Goal: Information Seeking & Learning: Learn about a topic

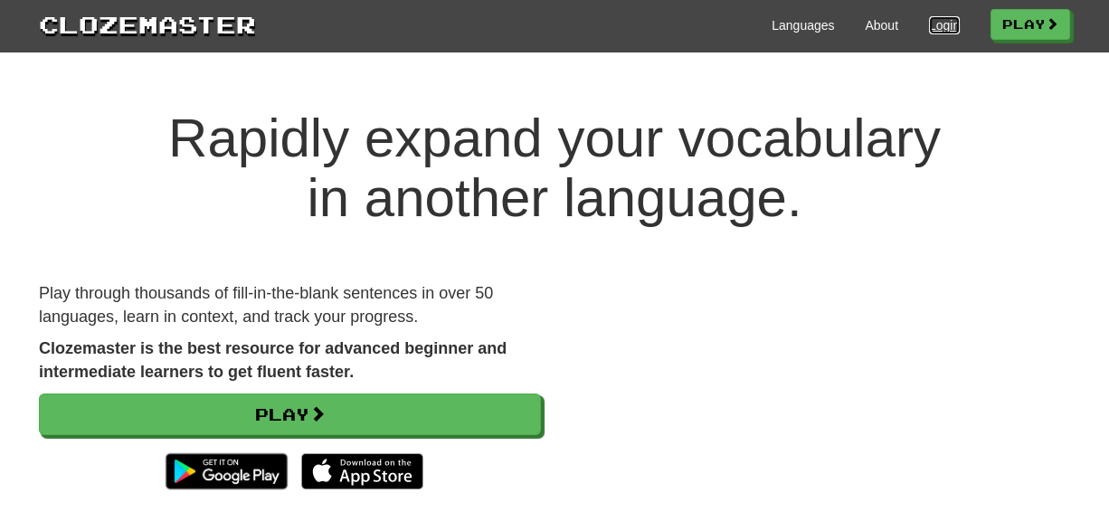
click at [939, 22] on link "Login" at bounding box center [944, 25] width 31 height 18
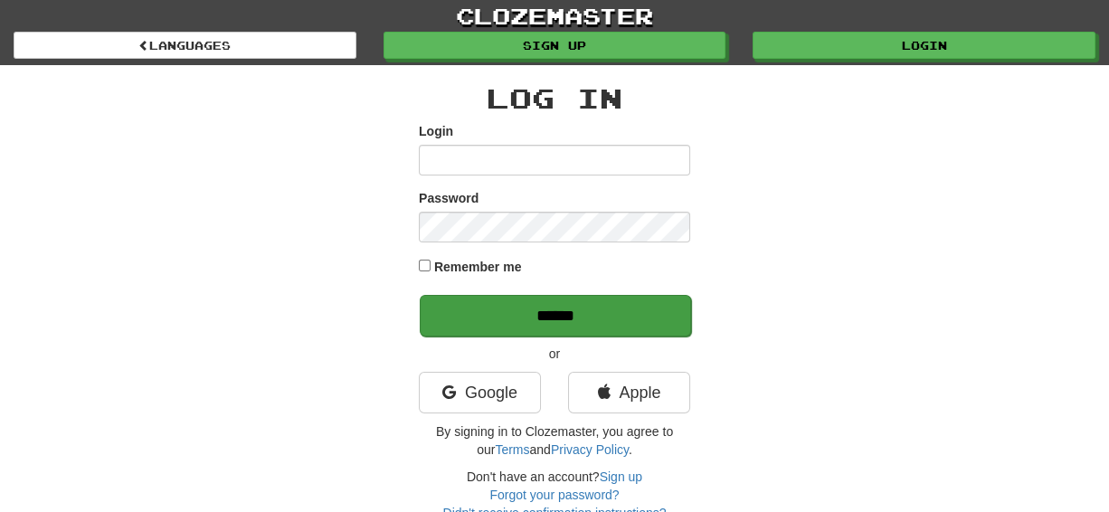
type input "******"
click at [531, 326] on input "******" at bounding box center [555, 316] width 271 height 42
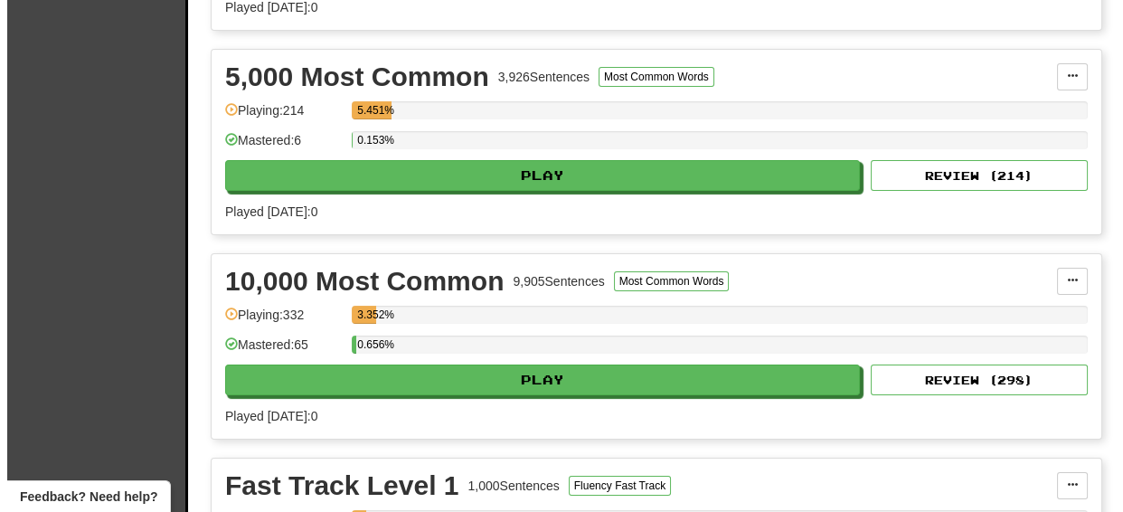
scroll to position [788, 0]
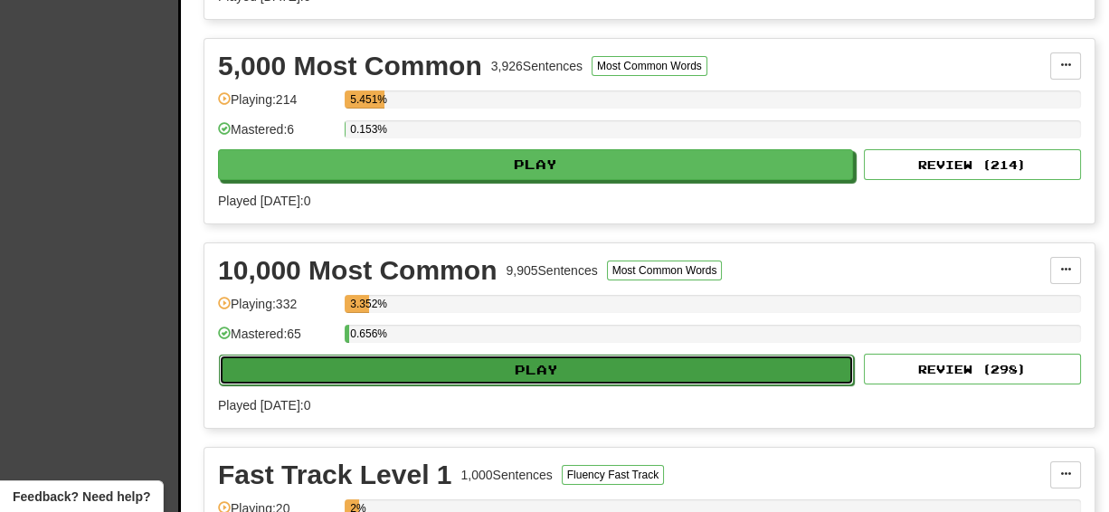
click at [434, 361] on button "Play" at bounding box center [536, 369] width 635 height 31
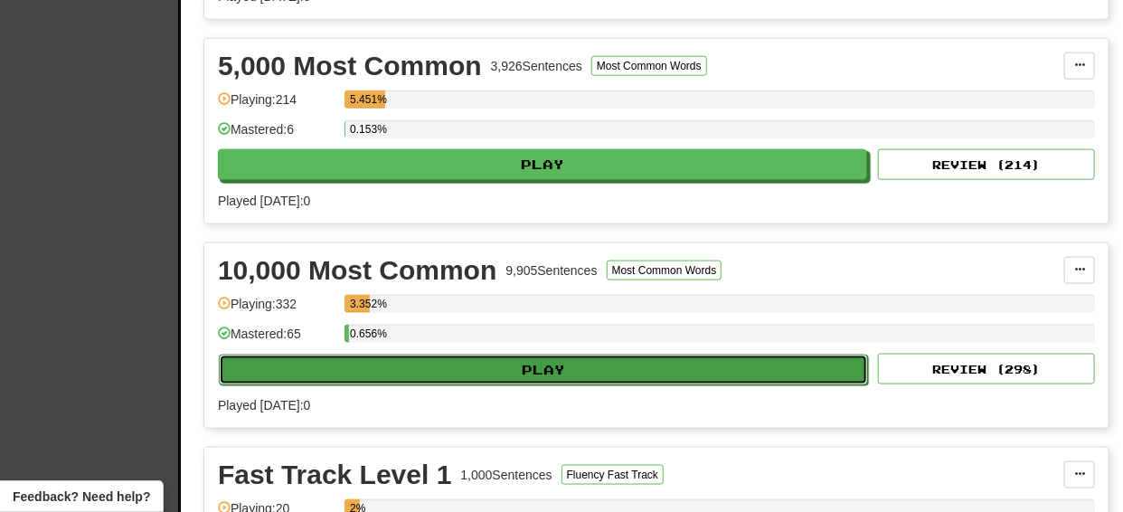
select select "**"
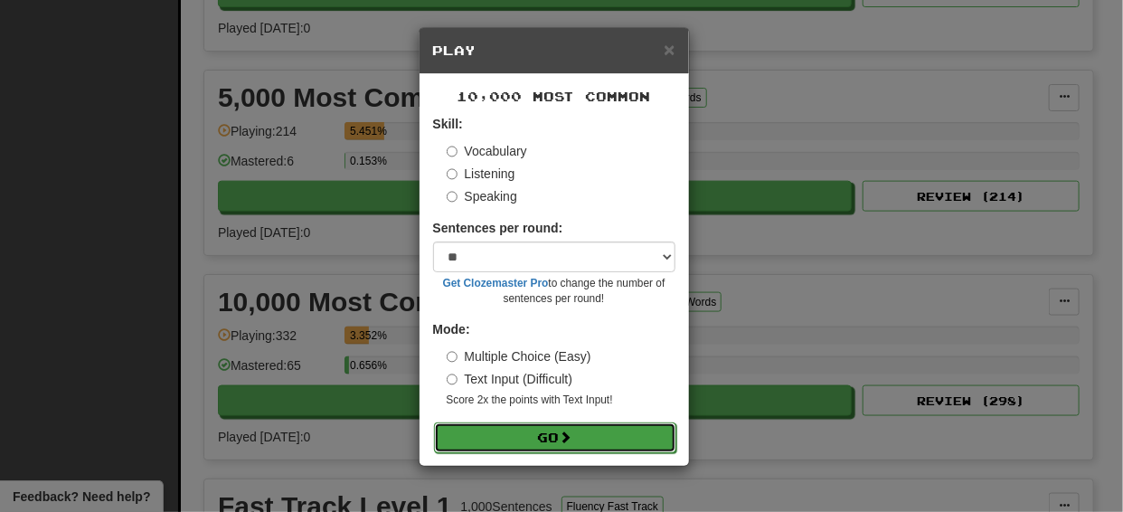
click at [541, 433] on button "Go" at bounding box center [555, 437] width 242 height 31
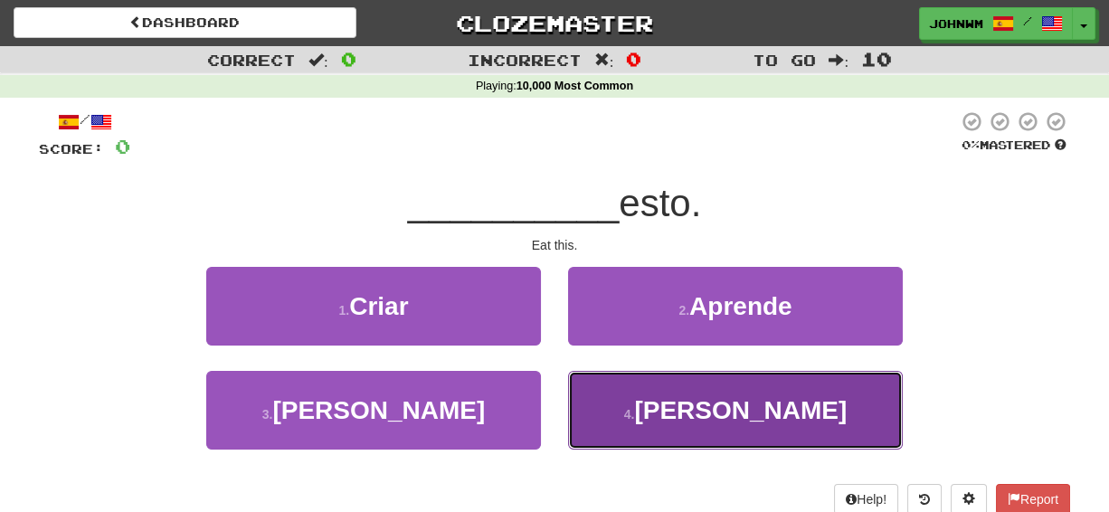
click at [719, 416] on span "[PERSON_NAME]" at bounding box center [740, 410] width 212 height 28
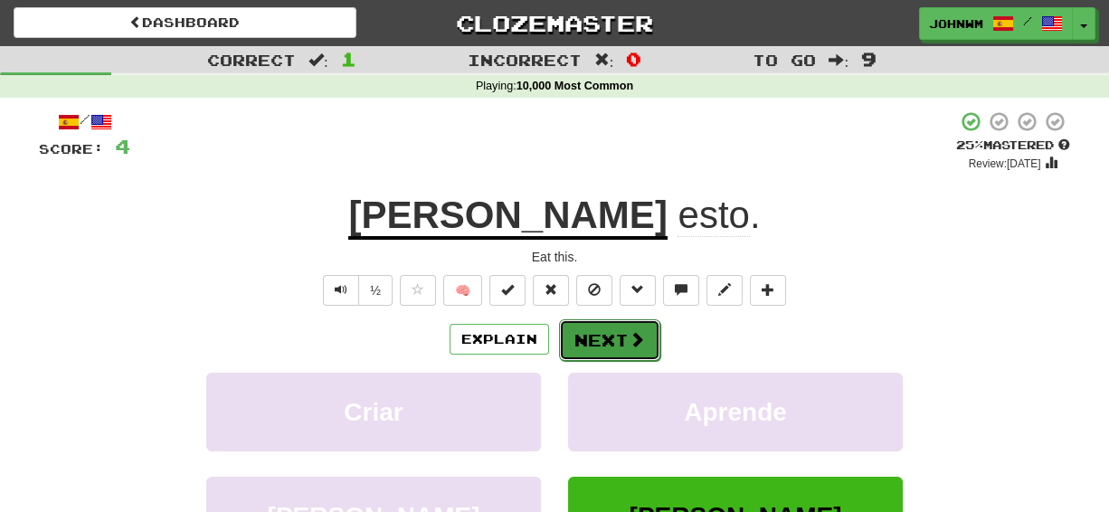
click at [596, 335] on button "Next" at bounding box center [609, 340] width 101 height 42
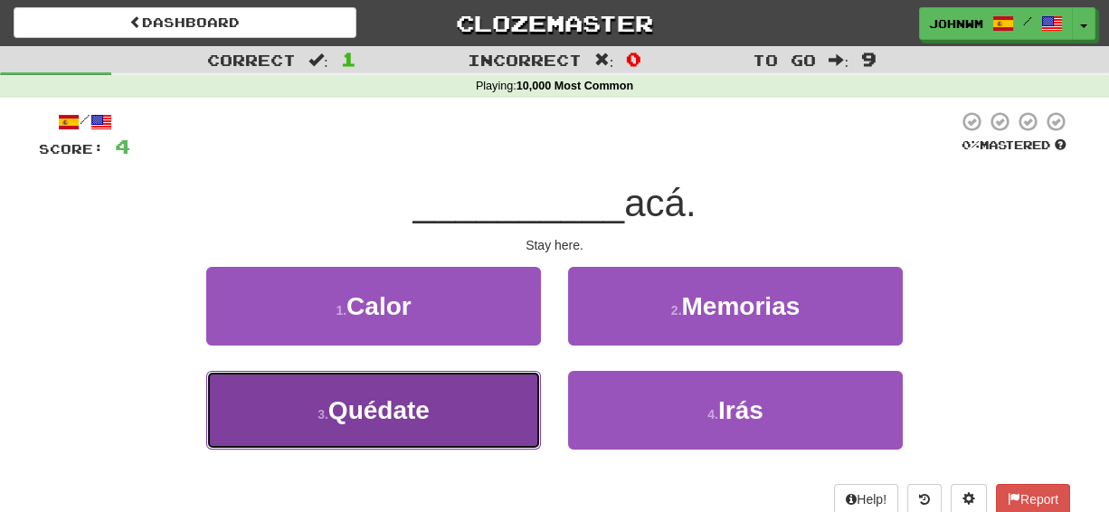
click at [373, 403] on span "Quédate" at bounding box center [378, 410] width 101 height 28
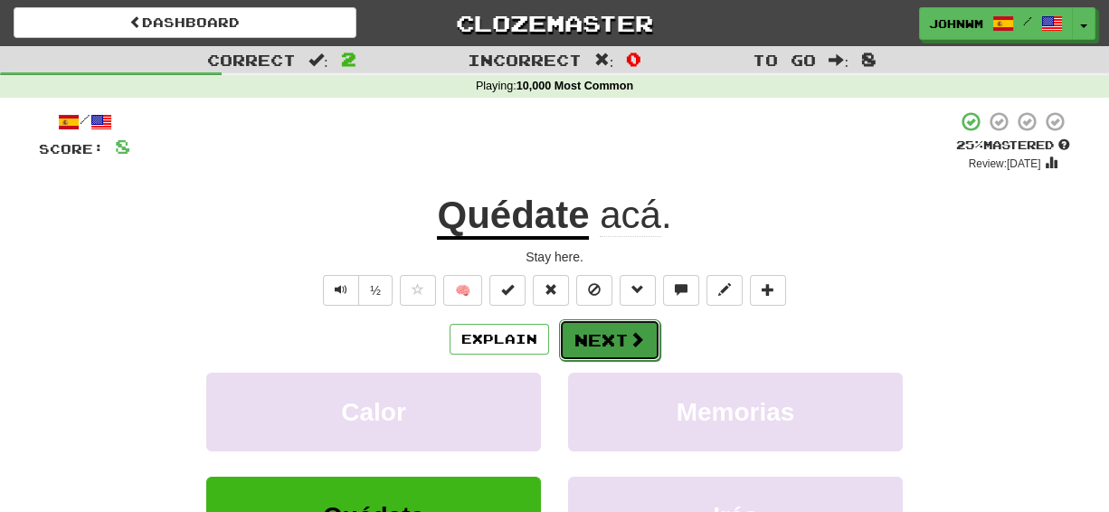
click at [606, 341] on button "Next" at bounding box center [609, 340] width 101 height 42
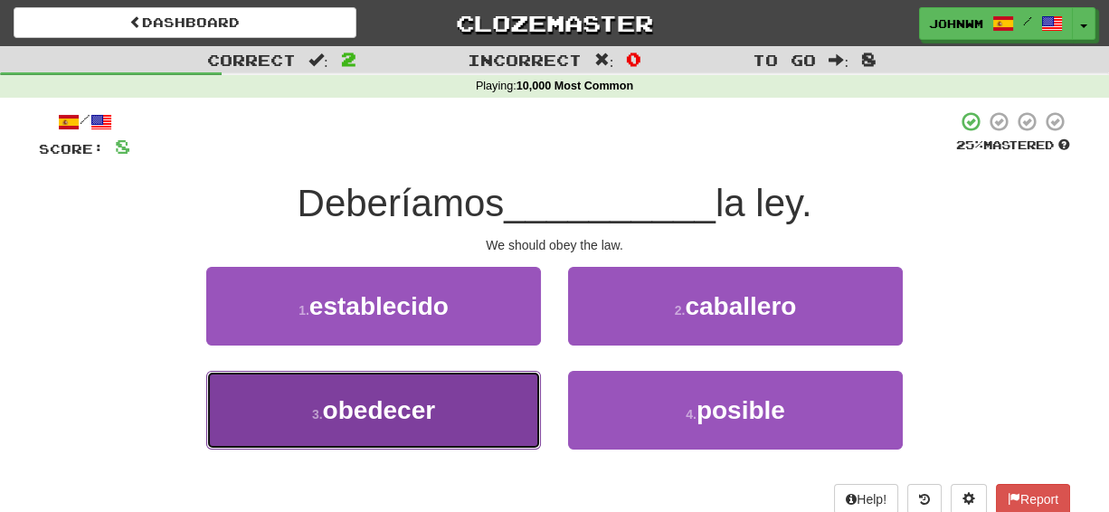
click at [409, 408] on span "obedecer" at bounding box center [379, 410] width 113 height 28
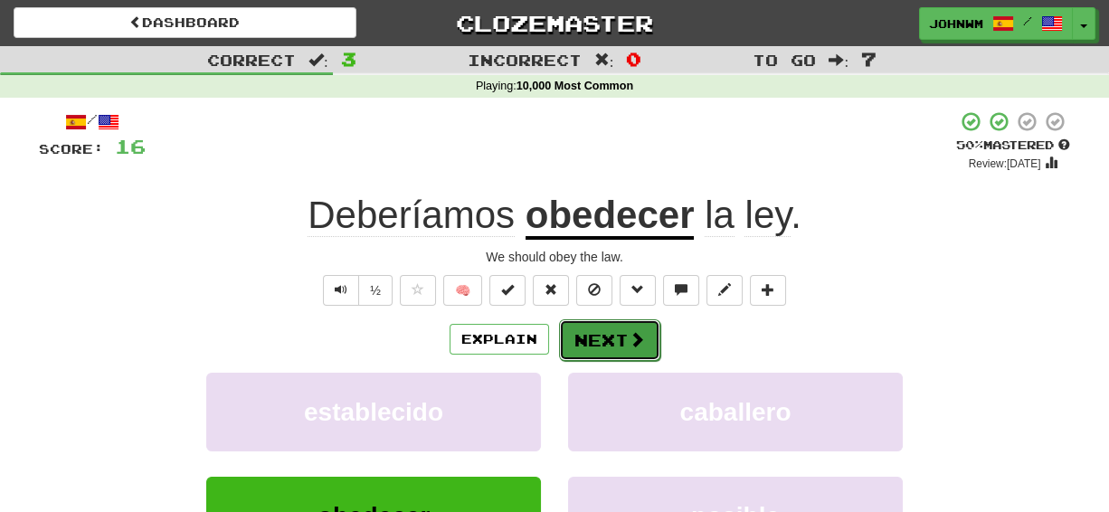
click at [602, 340] on button "Next" at bounding box center [609, 340] width 101 height 42
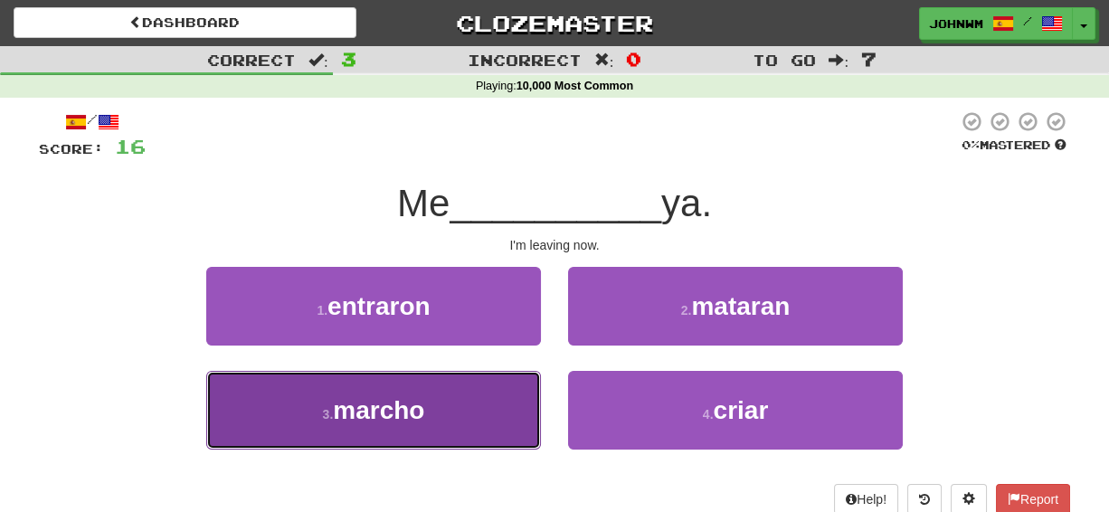
click at [356, 400] on span "marcho" at bounding box center [378, 410] width 91 height 28
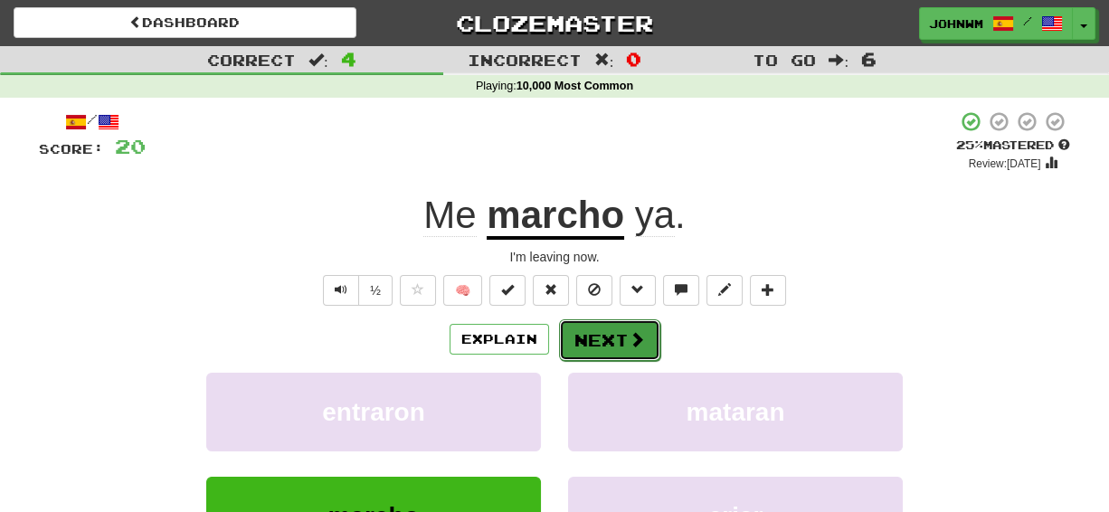
click at [610, 340] on button "Next" at bounding box center [609, 340] width 101 height 42
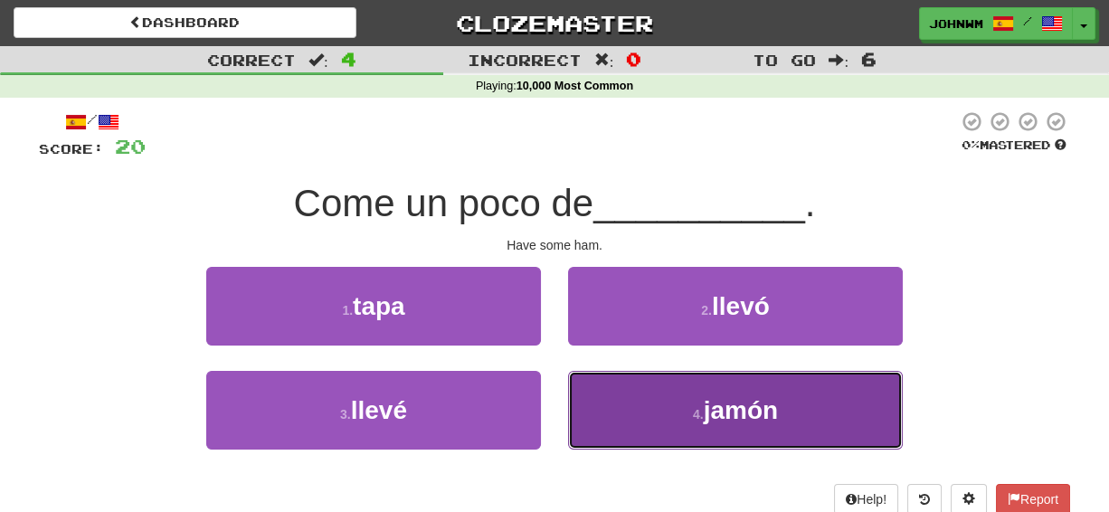
click at [744, 412] on span "jamón" at bounding box center [740, 410] width 74 height 28
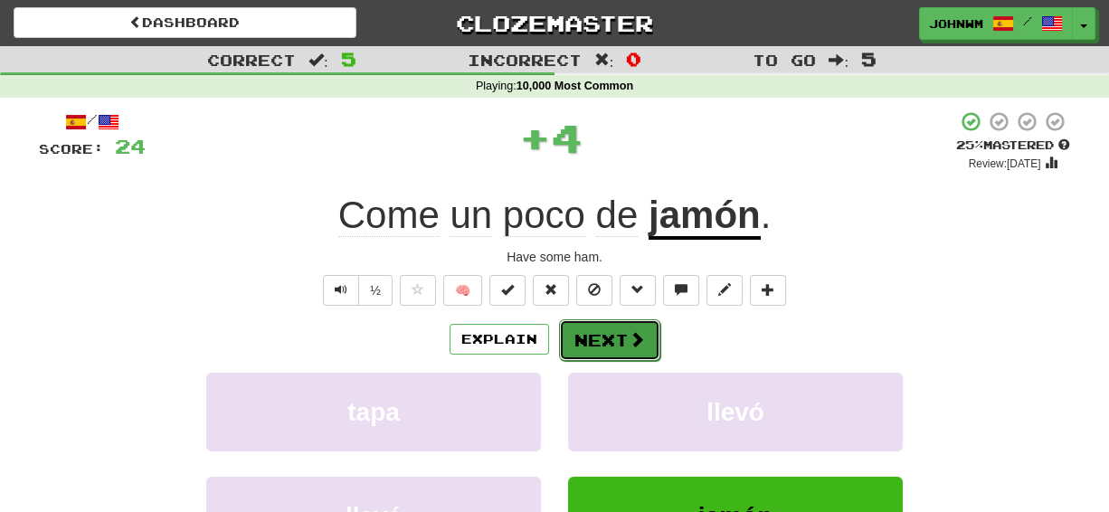
click at [590, 333] on button "Next" at bounding box center [609, 340] width 101 height 42
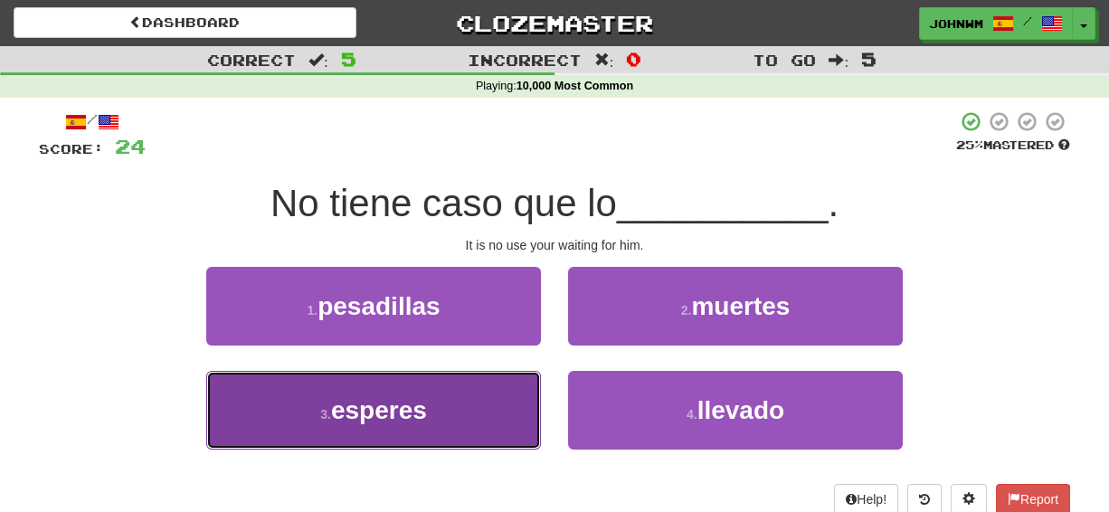
click at [368, 396] on span "esperes" at bounding box center [379, 410] width 96 height 28
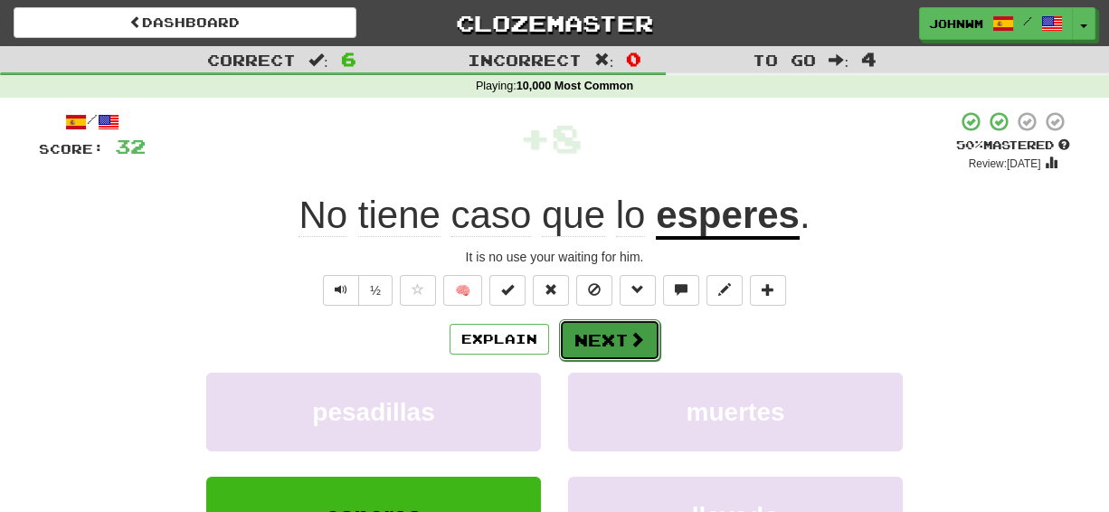
click at [623, 339] on button "Next" at bounding box center [609, 340] width 101 height 42
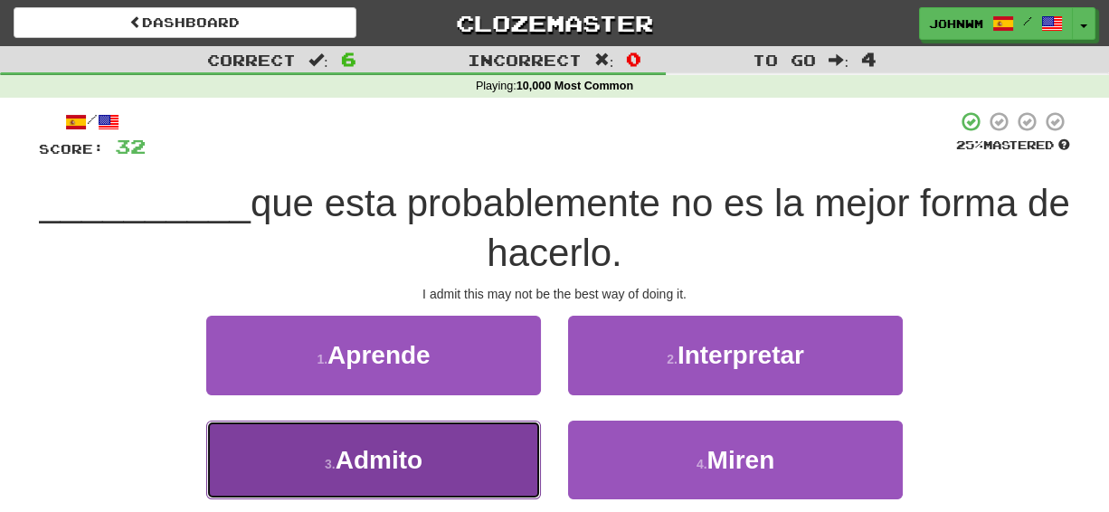
click at [365, 463] on span "Admito" at bounding box center [378, 460] width 87 height 28
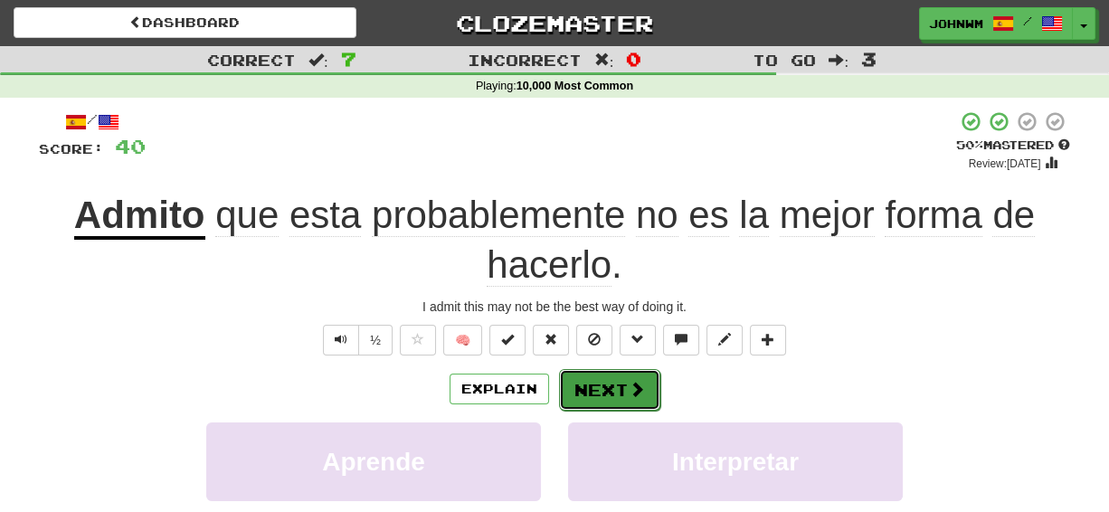
click at [611, 378] on button "Next" at bounding box center [609, 390] width 101 height 42
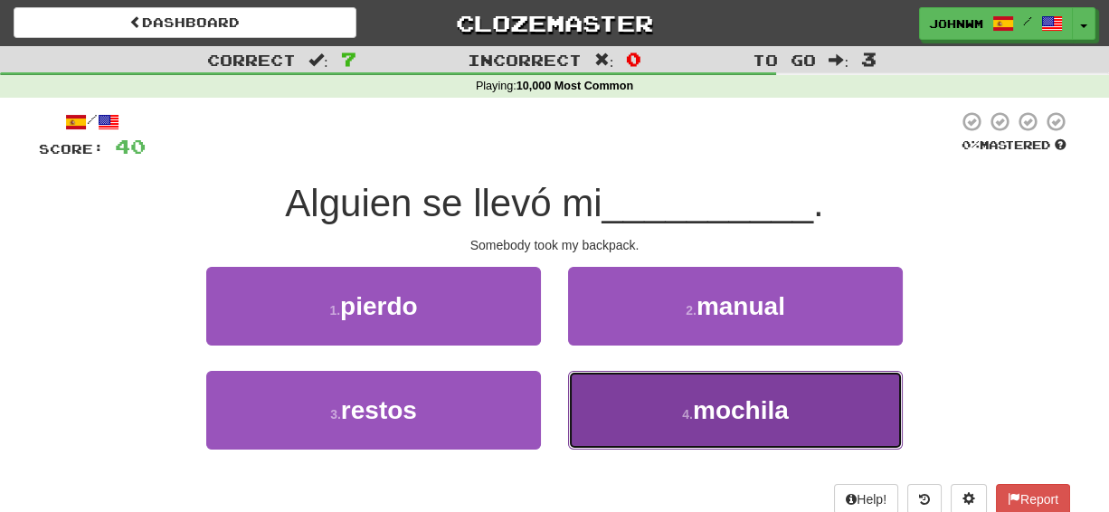
click at [677, 390] on button "4 . mochila" at bounding box center [735, 410] width 335 height 79
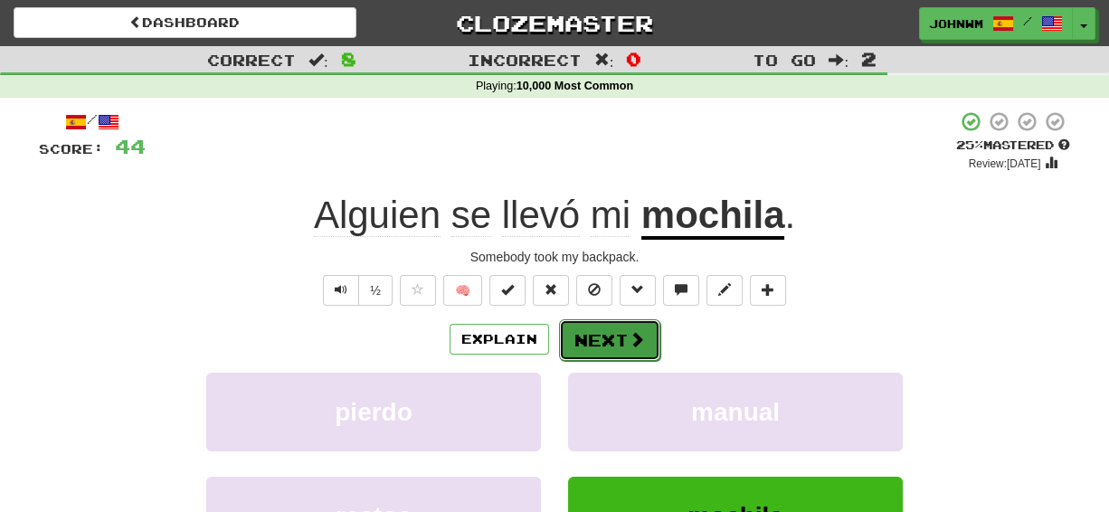
click at [597, 338] on button "Next" at bounding box center [609, 340] width 101 height 42
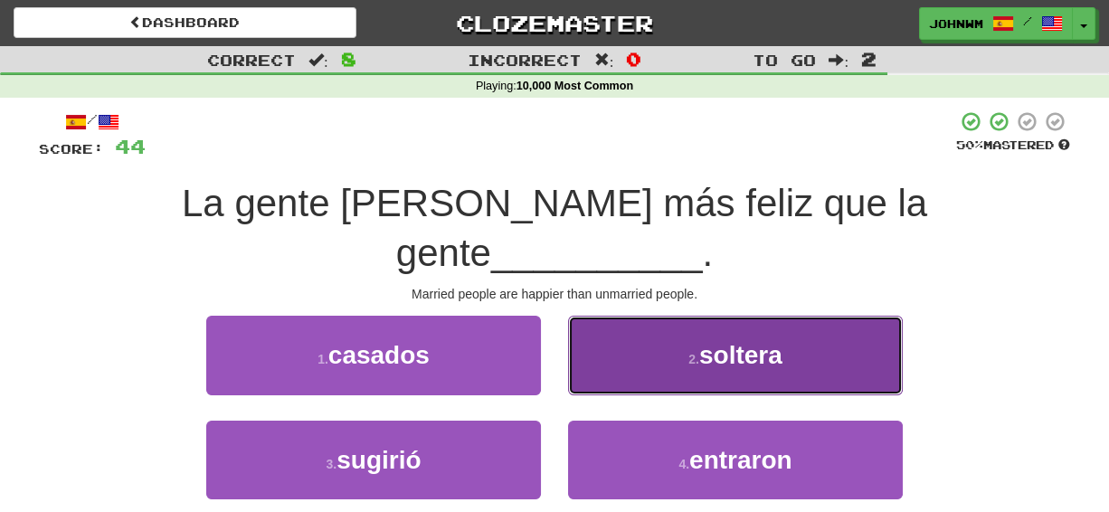
click at [694, 352] on small "2 ." at bounding box center [693, 359] width 11 height 14
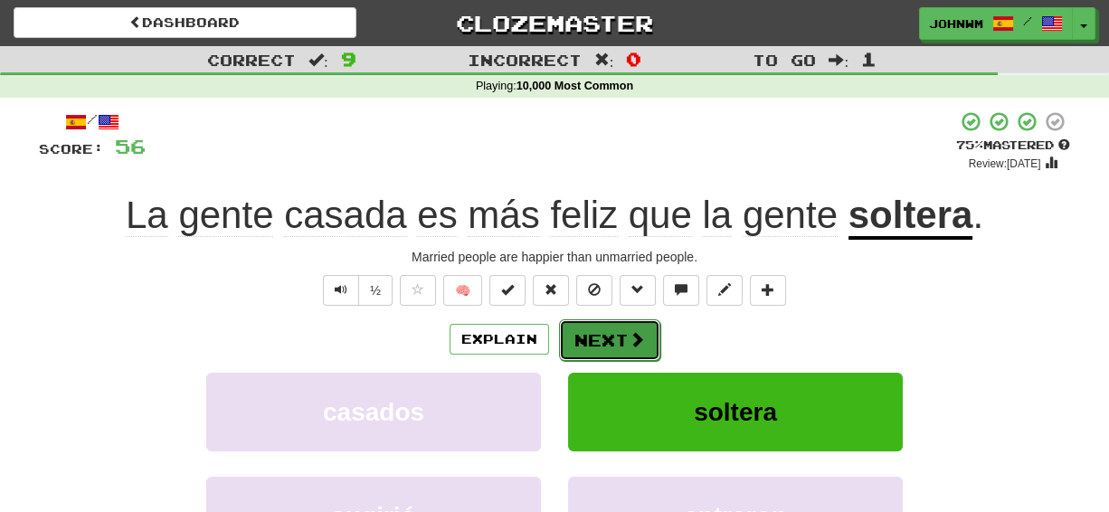
click at [590, 330] on button "Next" at bounding box center [609, 340] width 101 height 42
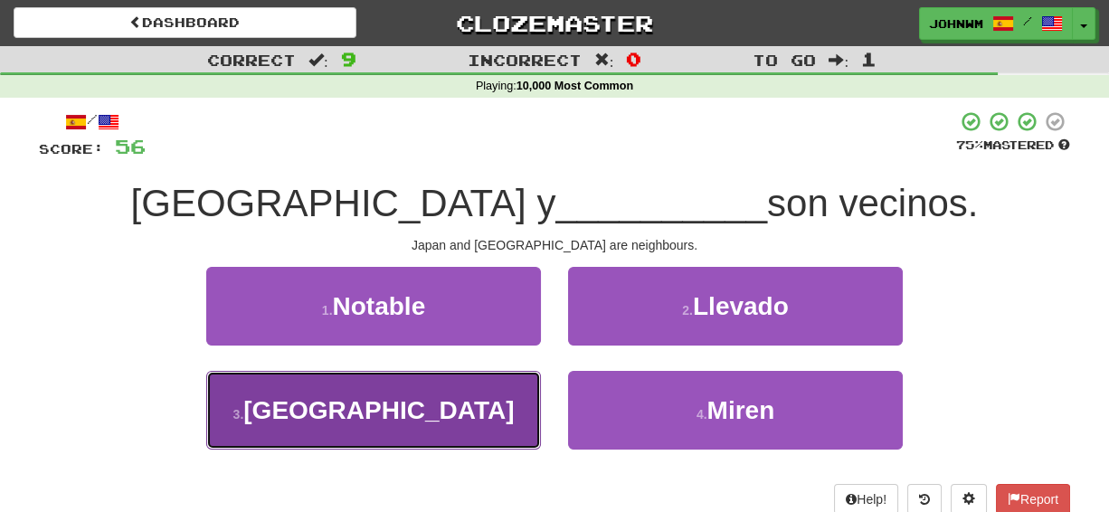
click at [444, 392] on button "3 . [GEOGRAPHIC_DATA]" at bounding box center [373, 410] width 335 height 79
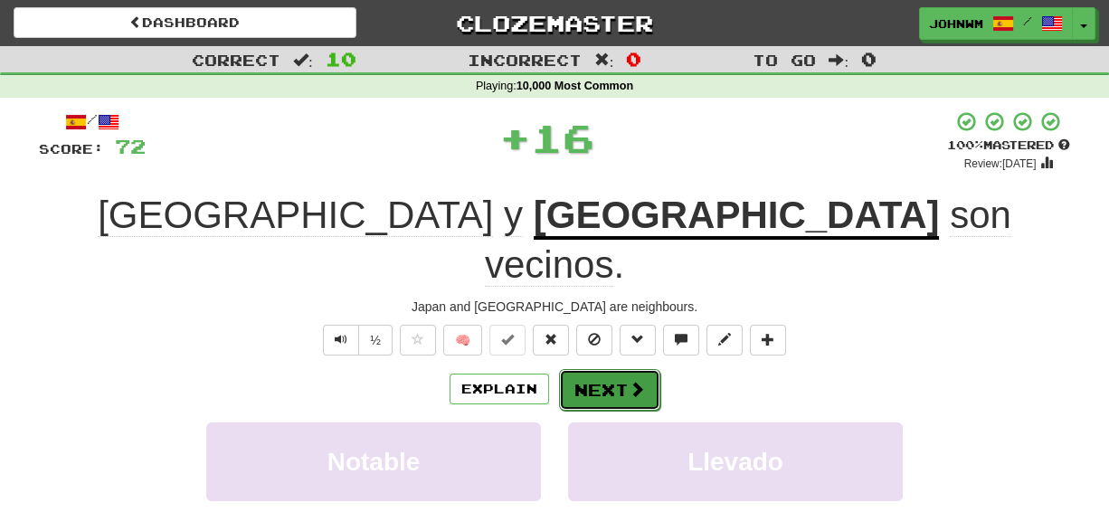
click at [589, 369] on button "Next" at bounding box center [609, 390] width 101 height 42
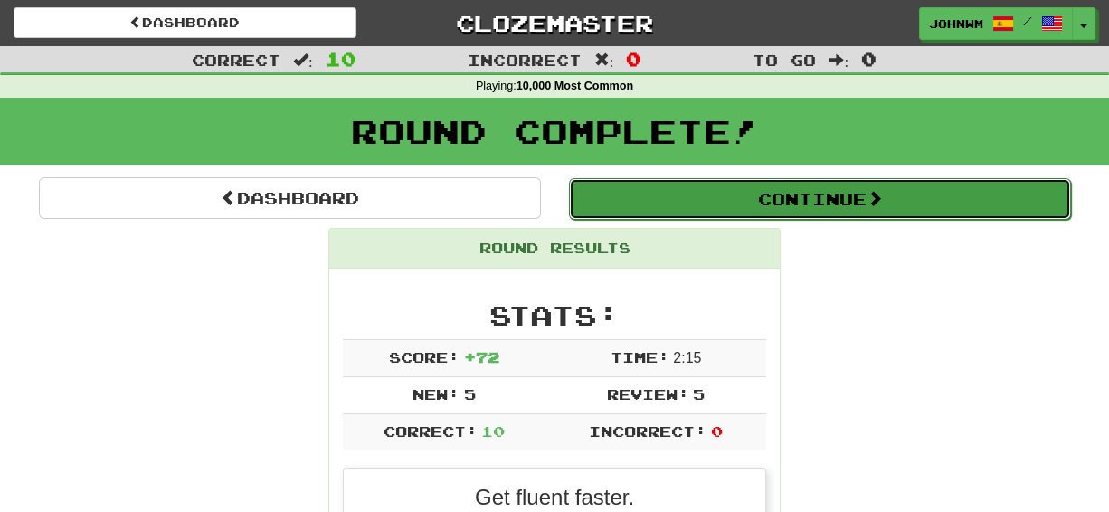
click at [792, 203] on button "Continue" at bounding box center [820, 199] width 502 height 42
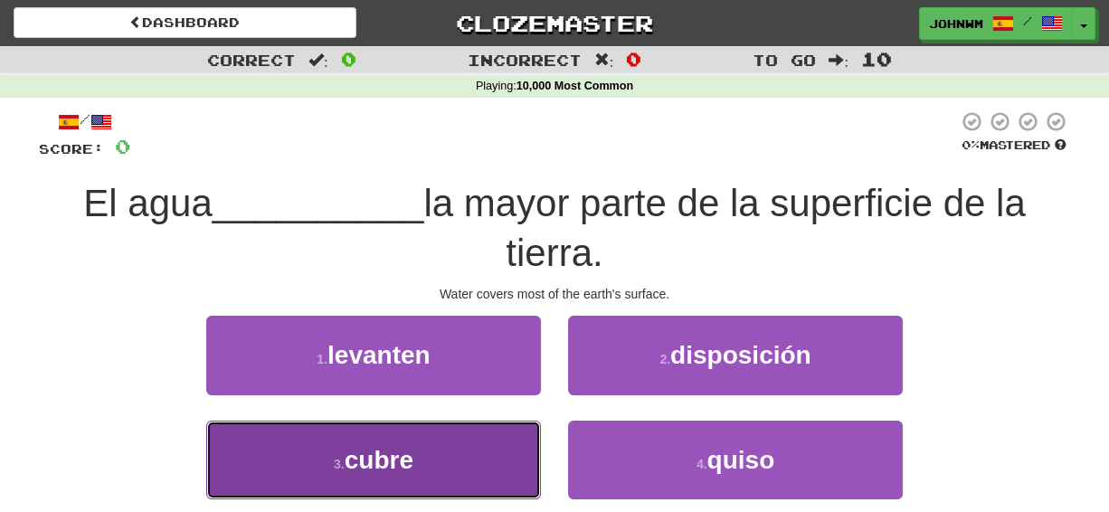
click at [370, 466] on span "cubre" at bounding box center [379, 460] width 69 height 28
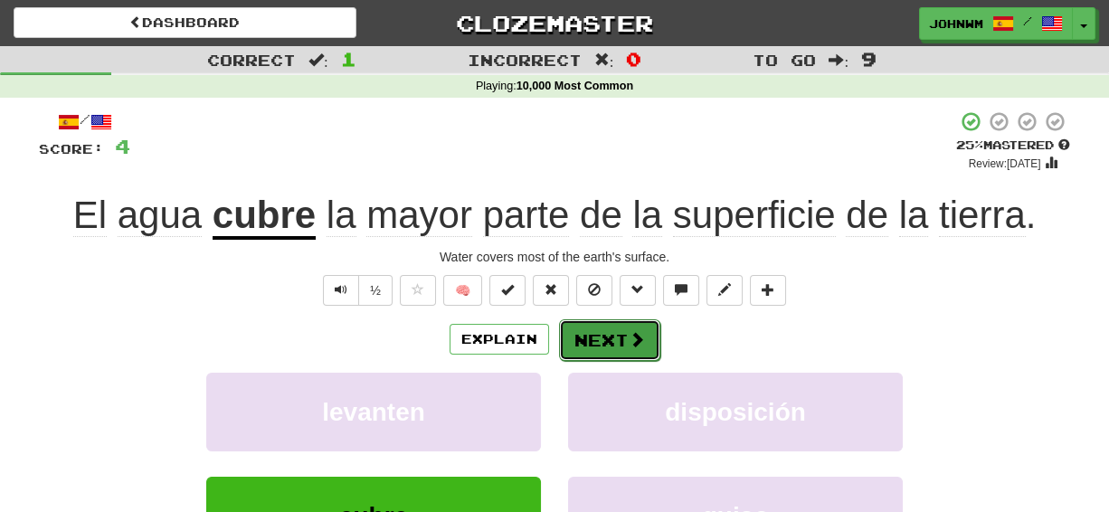
click at [590, 335] on button "Next" at bounding box center [609, 340] width 101 height 42
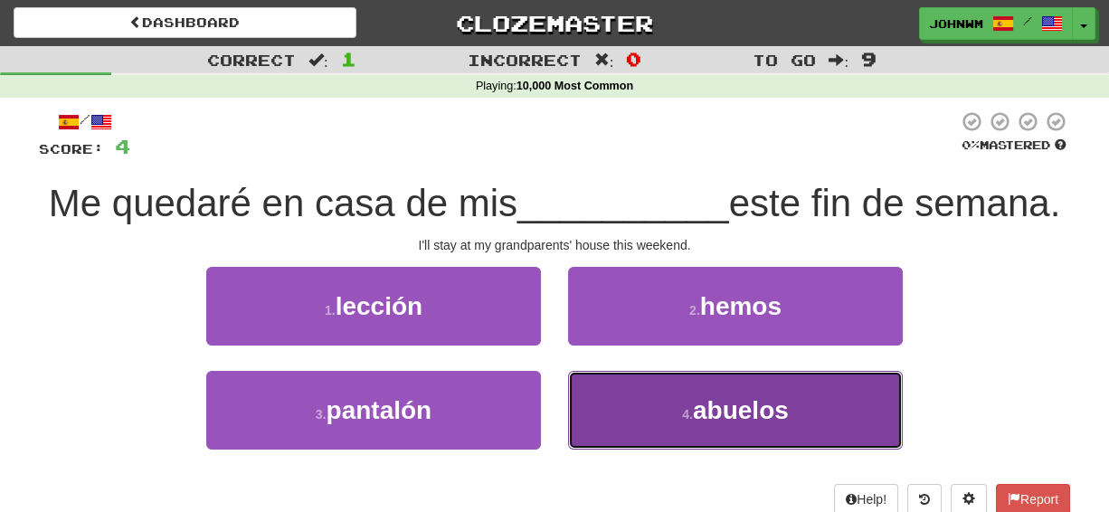
click at [713, 424] on span "abuelos" at bounding box center [741, 410] width 96 height 28
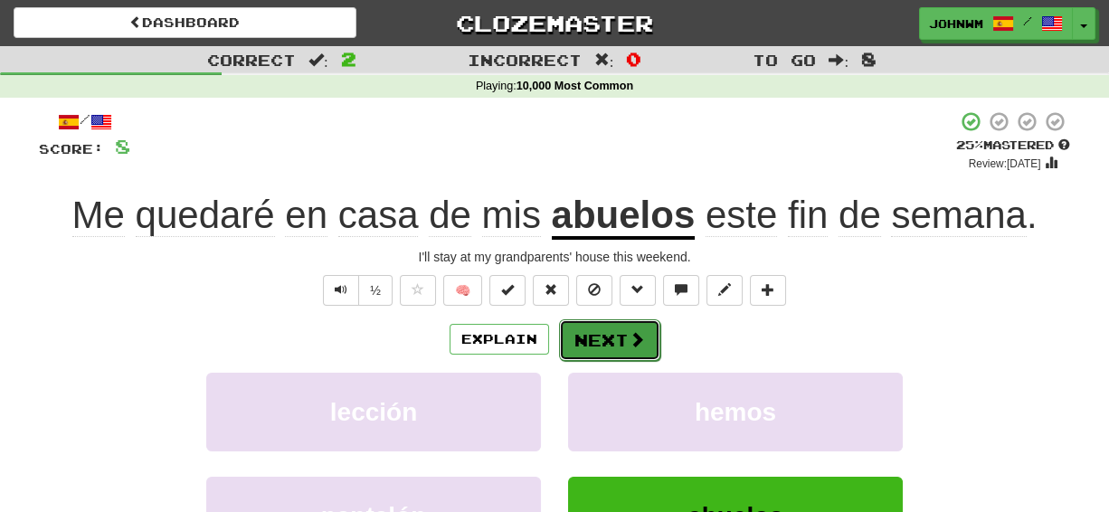
click at [629, 333] on span at bounding box center [636, 339] width 16 height 16
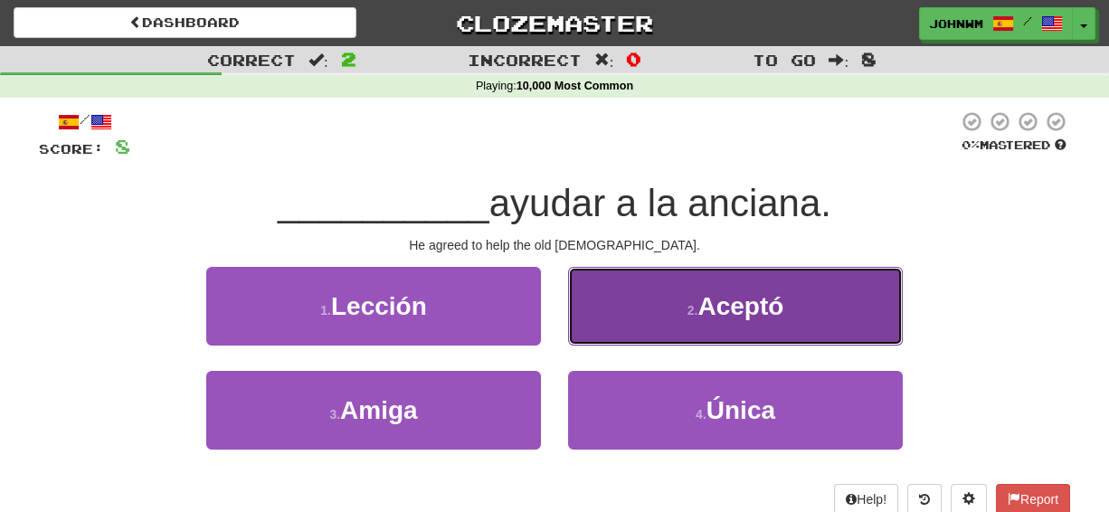
click at [683, 306] on button "2 . Aceptó" at bounding box center [735, 306] width 335 height 79
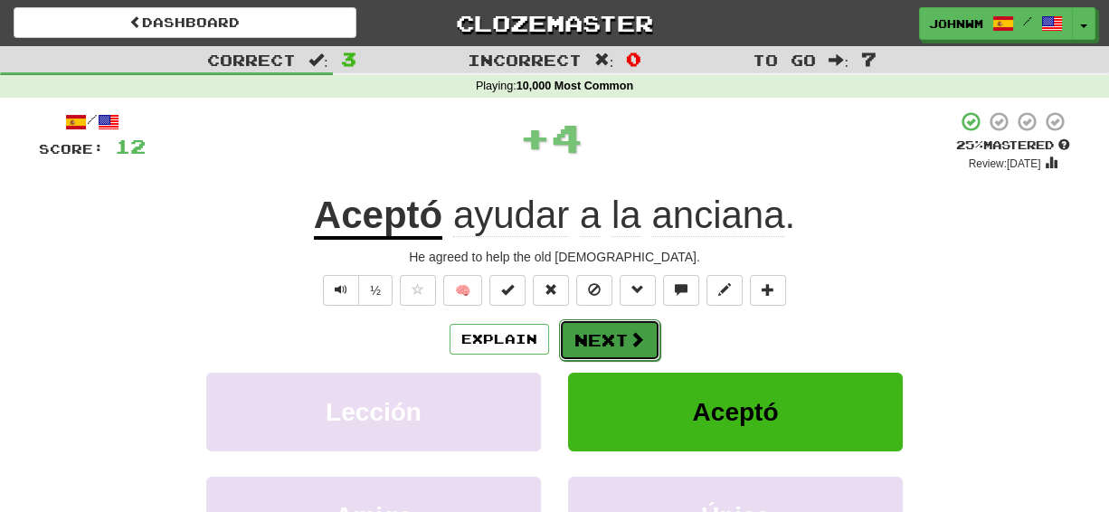
click at [601, 333] on button "Next" at bounding box center [609, 340] width 101 height 42
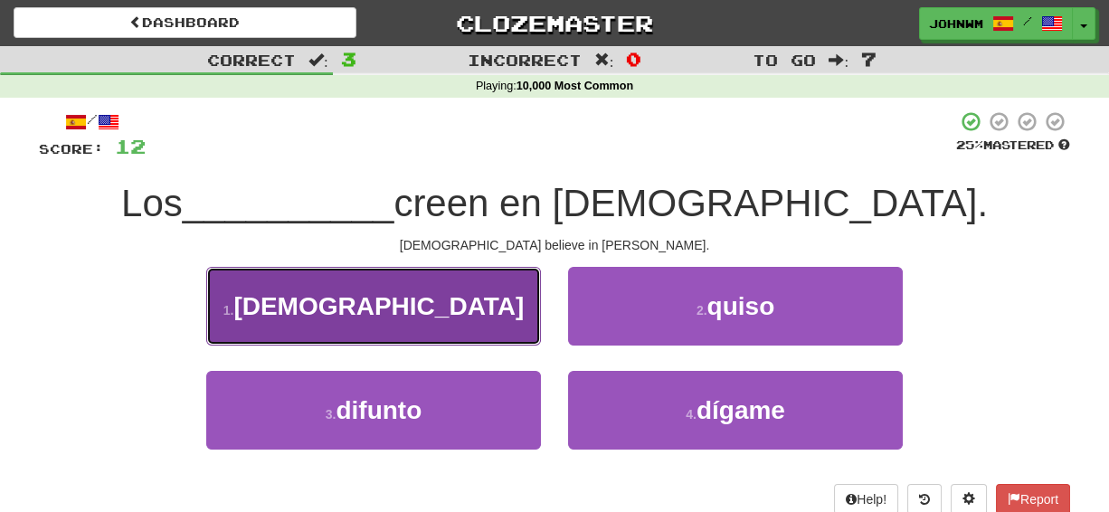
click at [524, 334] on button "1 . [DEMOGRAPHIC_DATA]" at bounding box center [373, 306] width 335 height 79
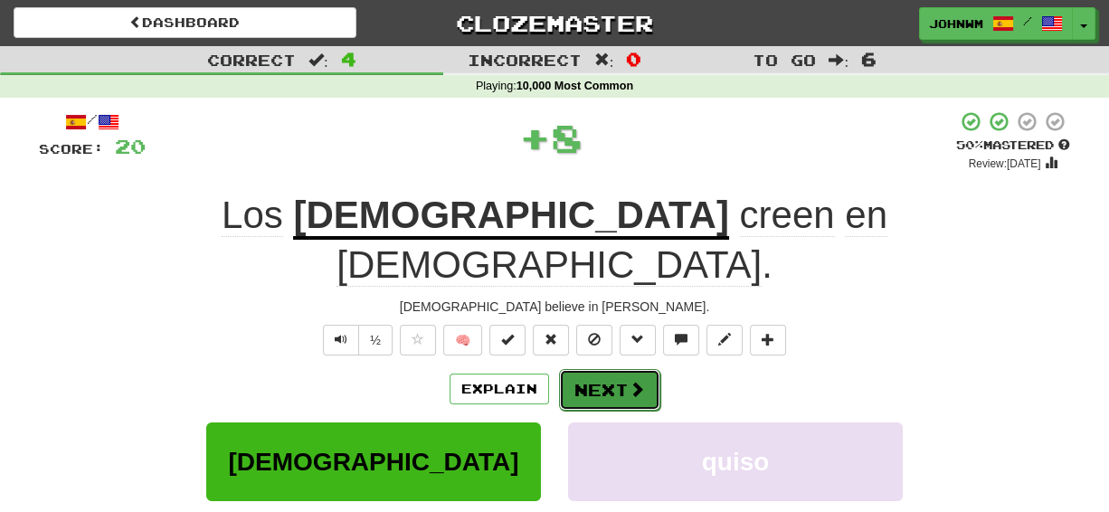
click at [625, 369] on button "Next" at bounding box center [609, 390] width 101 height 42
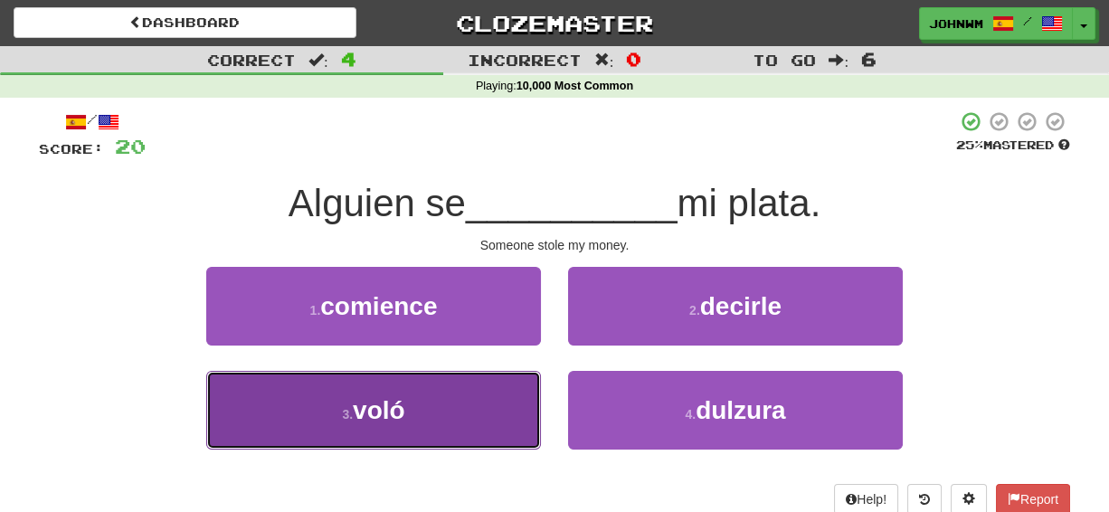
click at [397, 425] on button "3 . voló" at bounding box center [373, 410] width 335 height 79
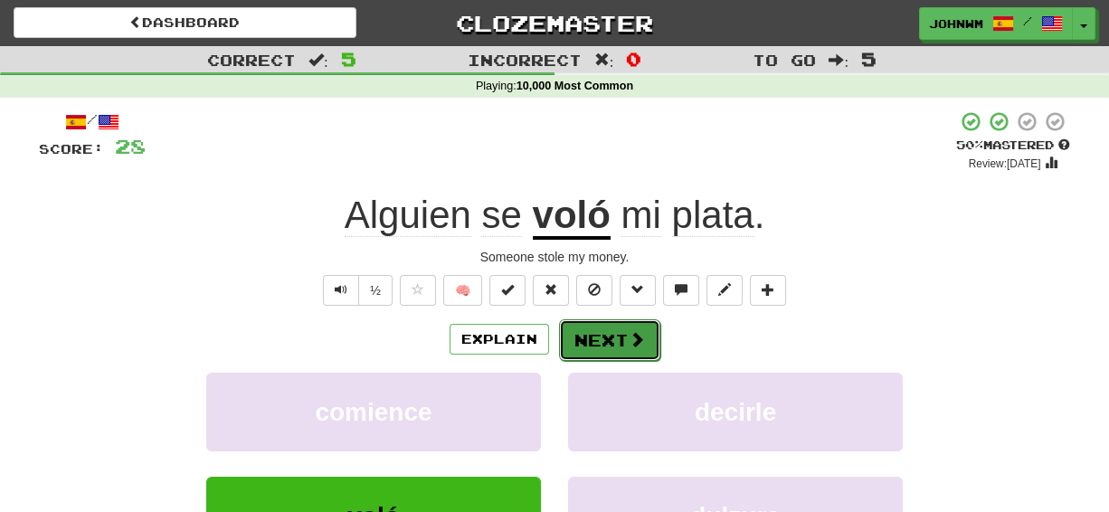
click at [616, 331] on button "Next" at bounding box center [609, 340] width 101 height 42
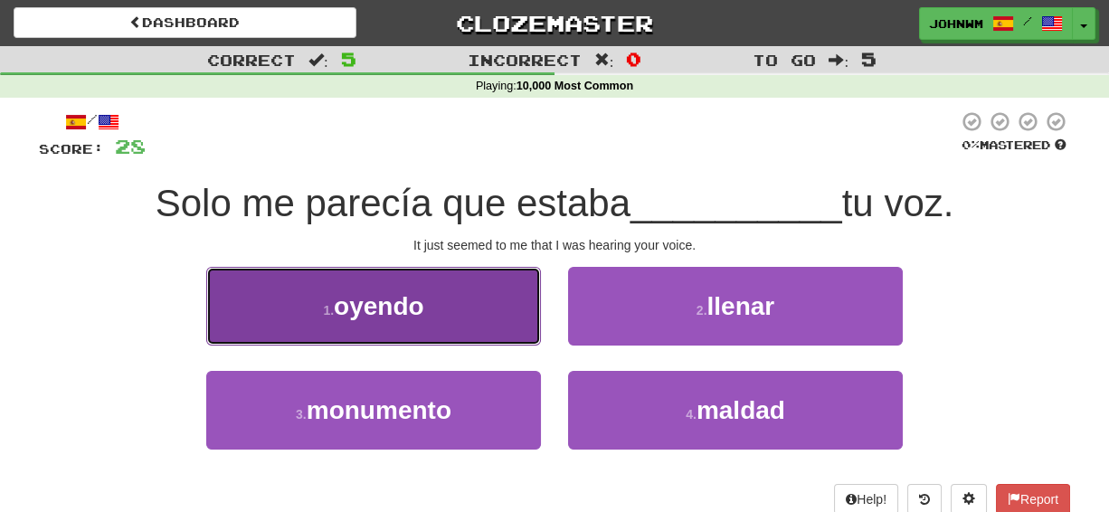
click at [346, 311] on span "oyendo" at bounding box center [379, 306] width 90 height 28
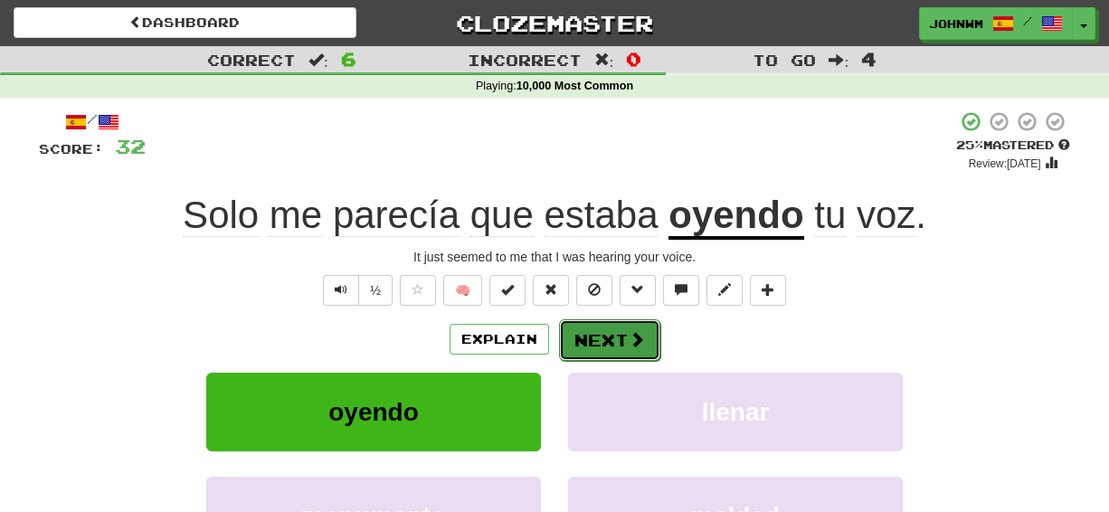
click at [589, 336] on button "Next" at bounding box center [609, 340] width 101 height 42
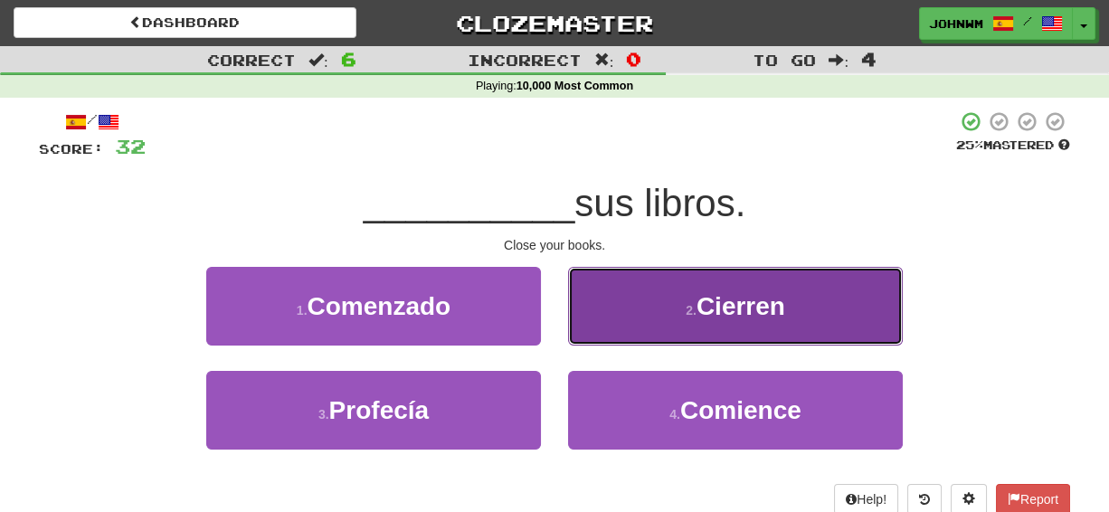
click at [758, 297] on span "Cierren" at bounding box center [740, 306] width 89 height 28
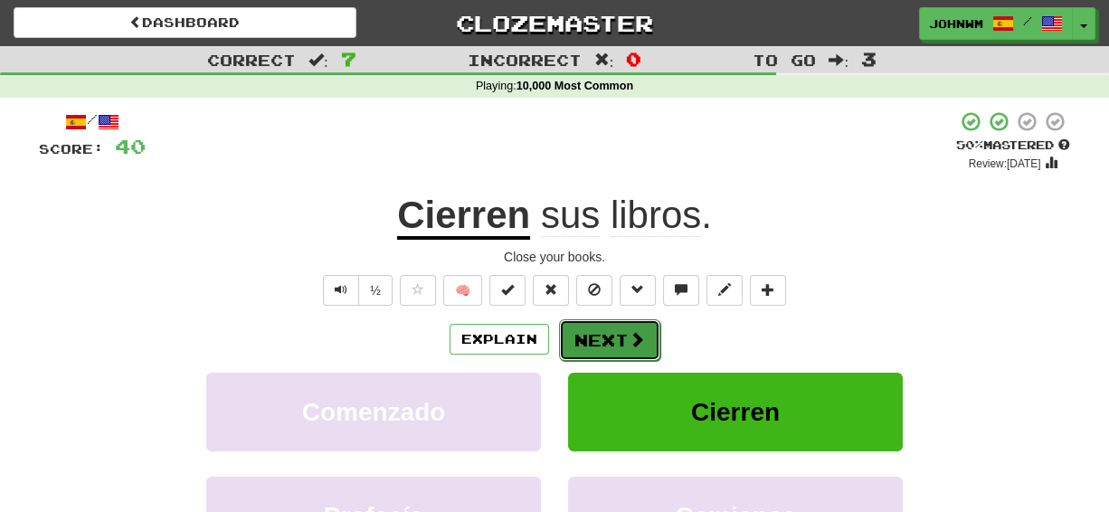
click at [598, 333] on button "Next" at bounding box center [609, 340] width 101 height 42
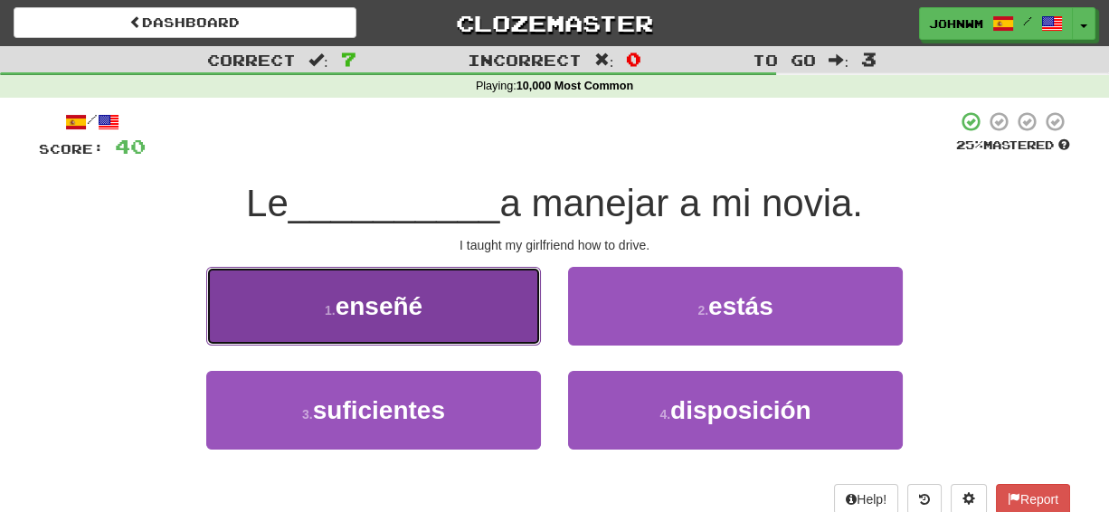
click at [381, 309] on span "enseñé" at bounding box center [379, 306] width 88 height 28
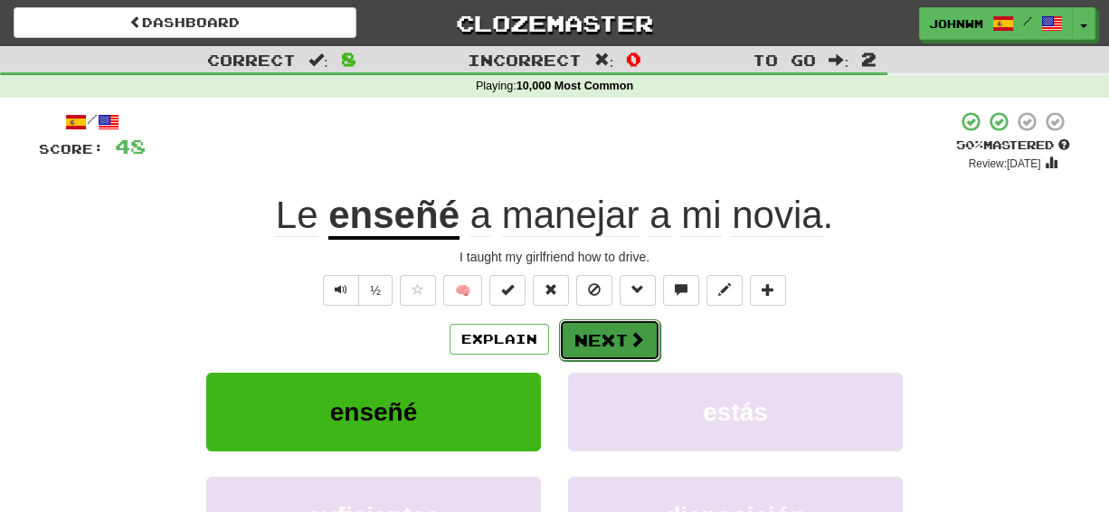
click at [629, 336] on span at bounding box center [636, 339] width 16 height 16
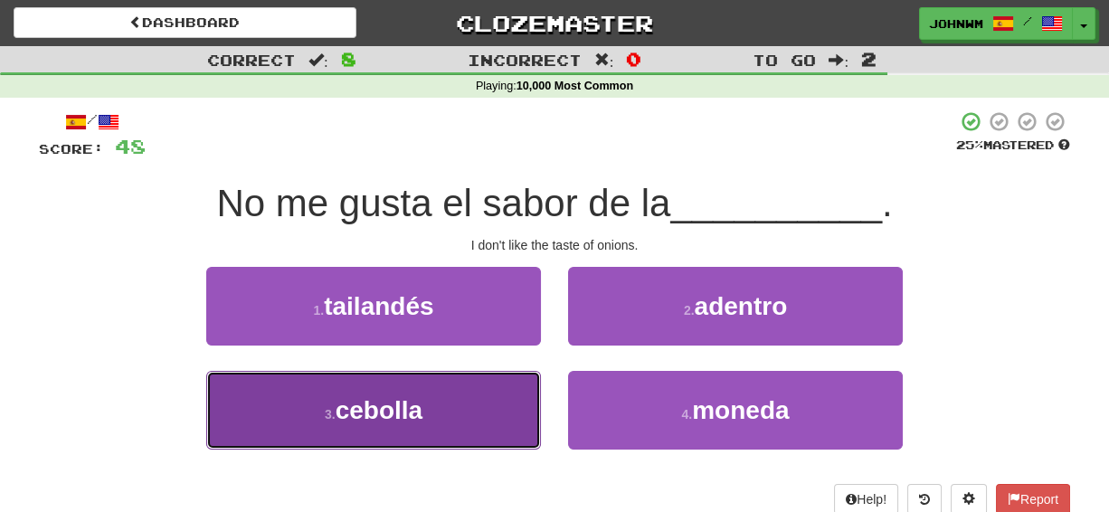
click at [364, 411] on span "cebolla" at bounding box center [378, 410] width 87 height 28
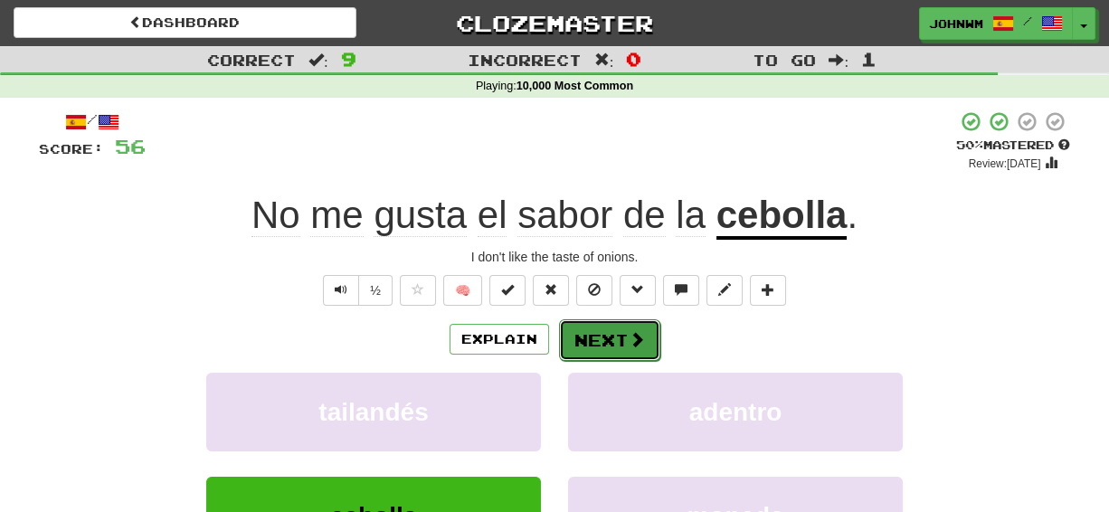
click at [618, 338] on button "Next" at bounding box center [609, 340] width 101 height 42
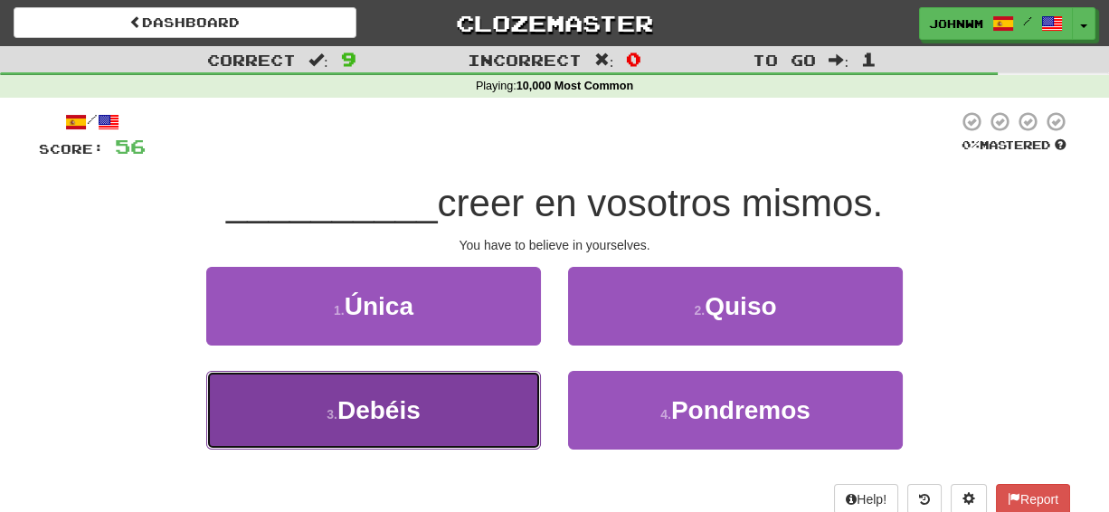
click at [326, 411] on small "3 ." at bounding box center [331, 414] width 11 height 14
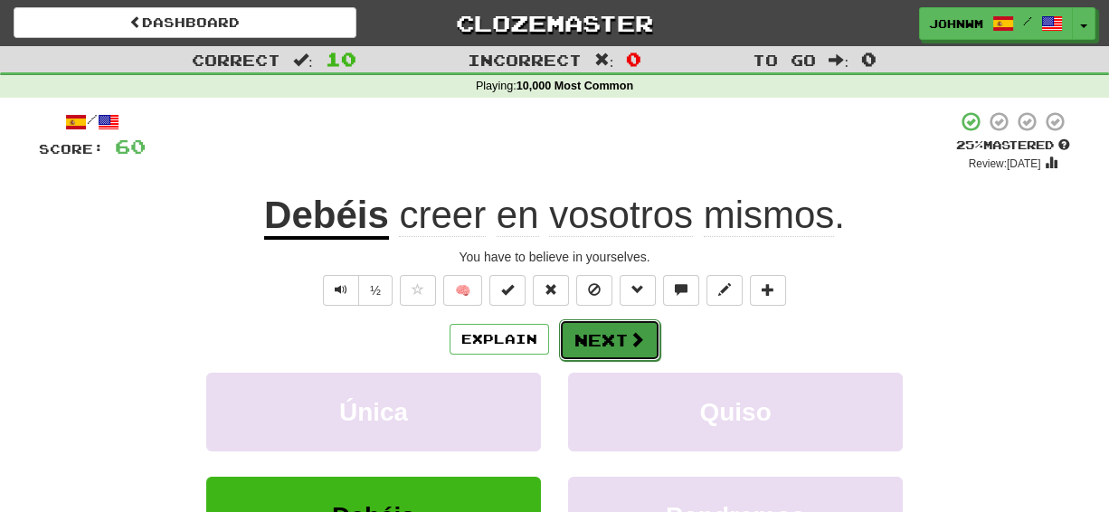
click at [617, 329] on button "Next" at bounding box center [609, 340] width 101 height 42
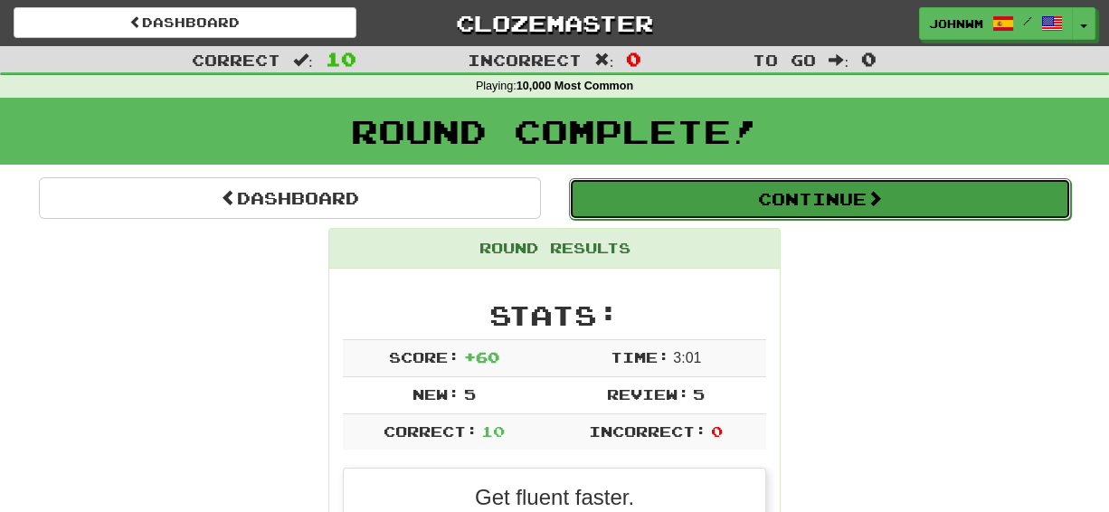
click at [798, 198] on button "Continue" at bounding box center [820, 199] width 502 height 42
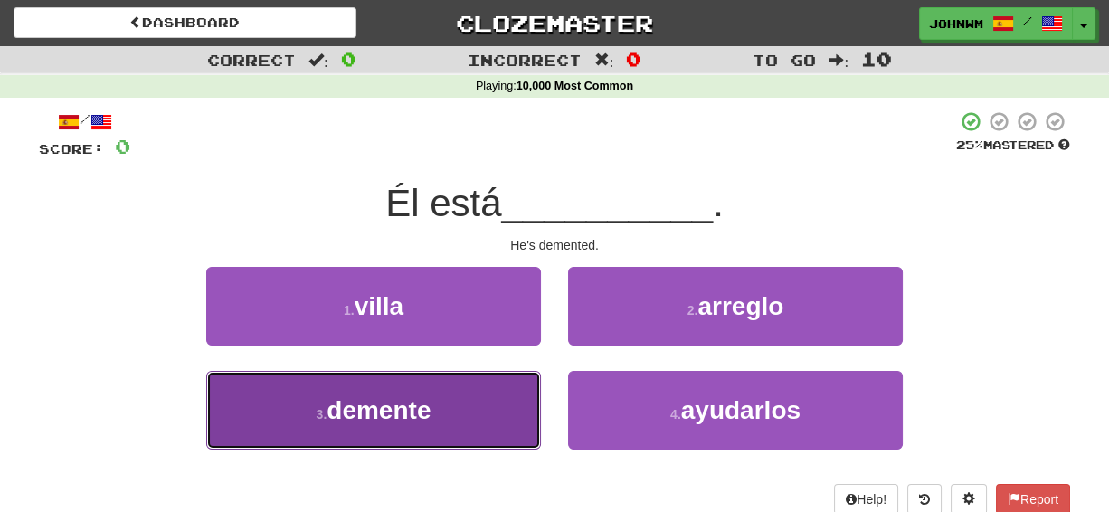
click at [324, 419] on small "3 ." at bounding box center [321, 414] width 11 height 14
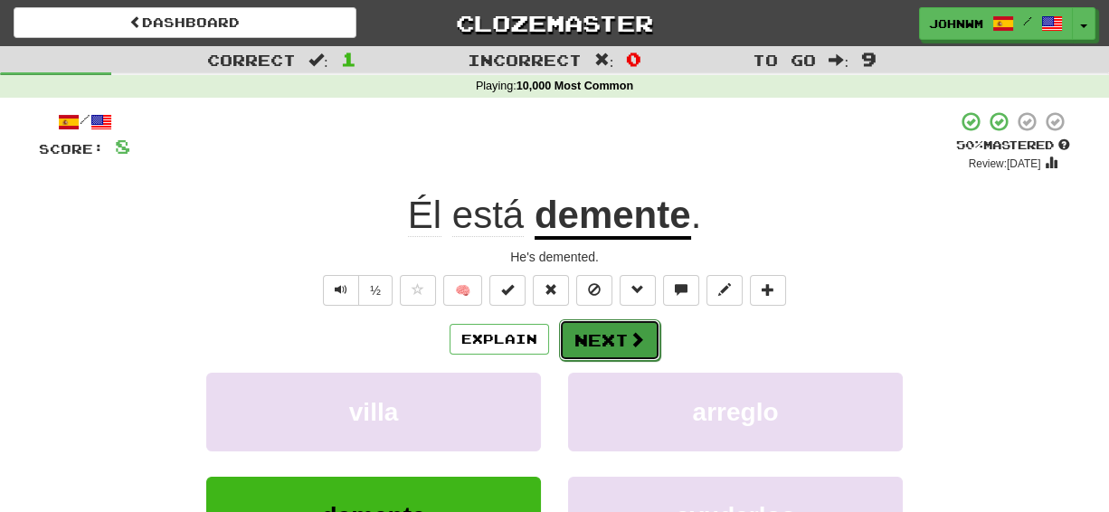
click at [637, 339] on span at bounding box center [636, 339] width 16 height 16
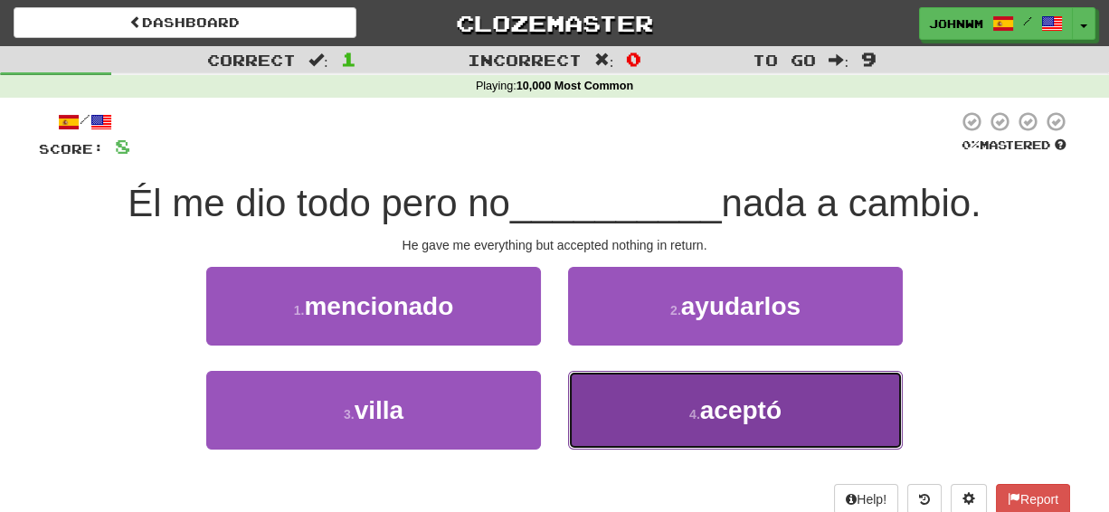
click at [709, 401] on span "aceptó" at bounding box center [740, 410] width 81 height 28
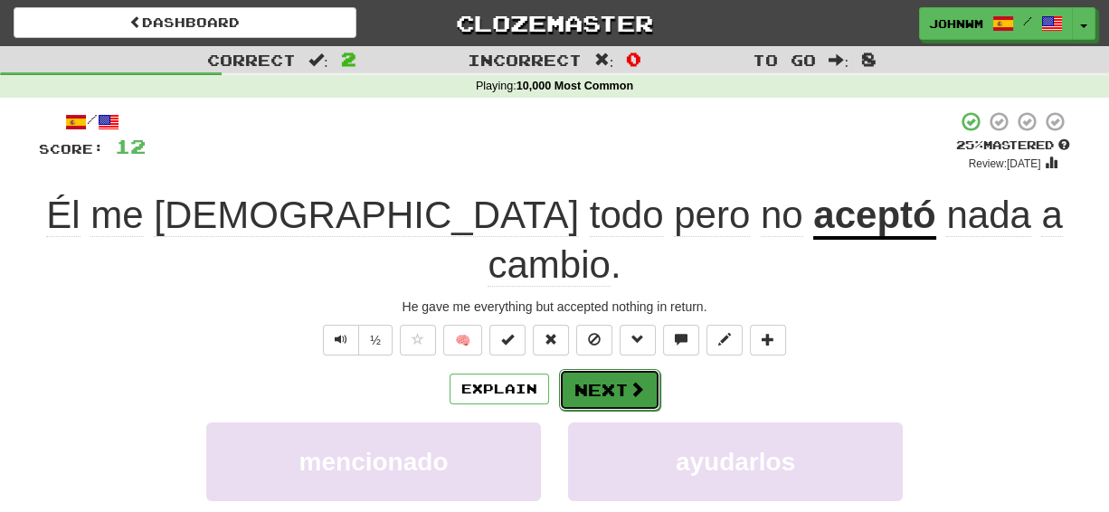
click at [619, 369] on button "Next" at bounding box center [609, 390] width 101 height 42
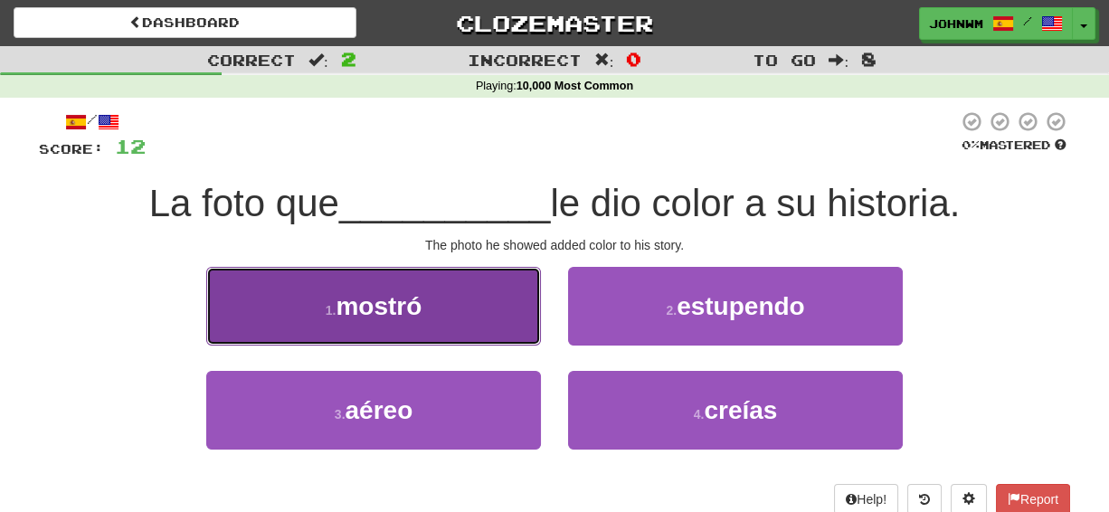
click at [411, 315] on span "mostró" at bounding box center [378, 306] width 86 height 28
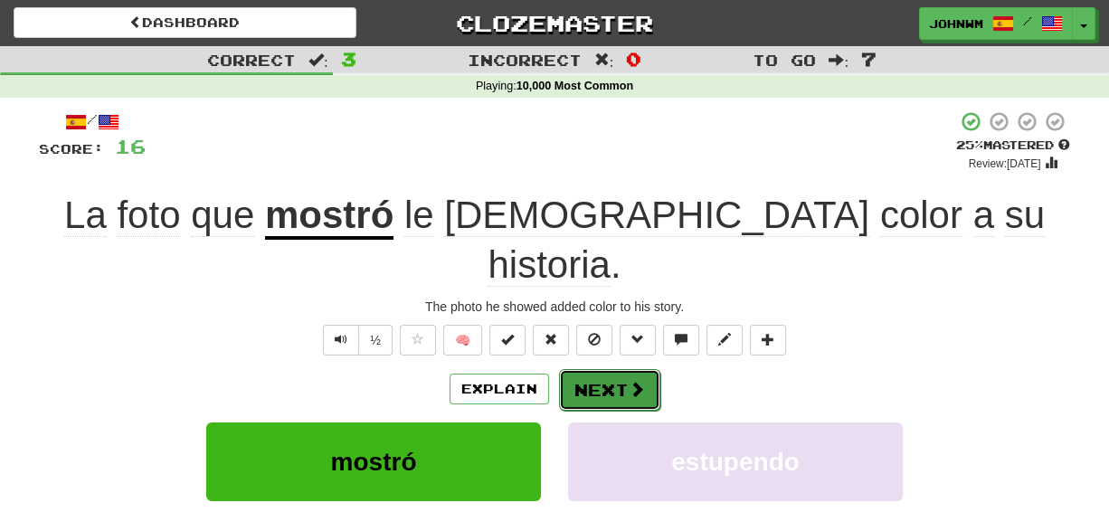
click at [609, 369] on button "Next" at bounding box center [609, 390] width 101 height 42
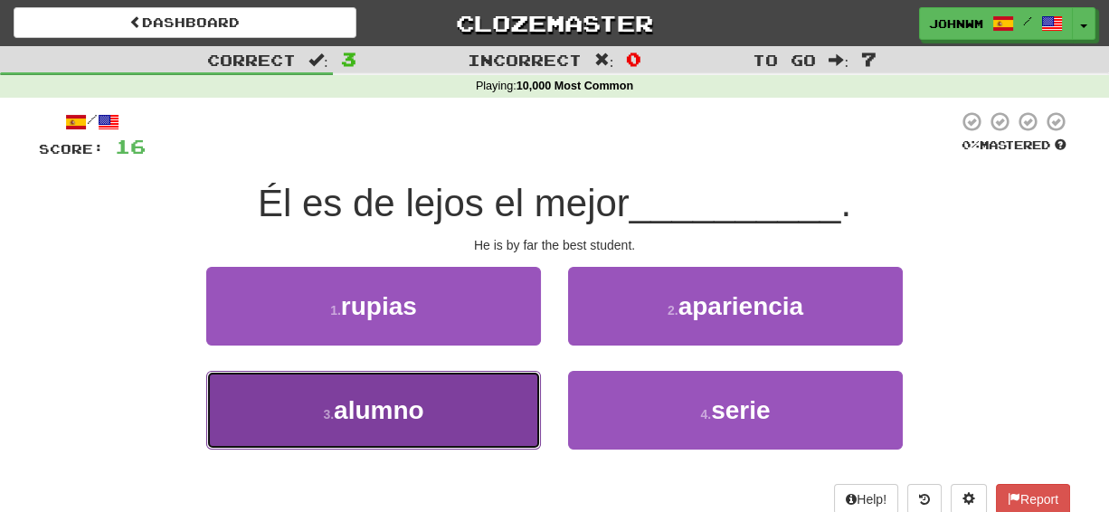
click at [387, 402] on span "alumno" at bounding box center [379, 410] width 90 height 28
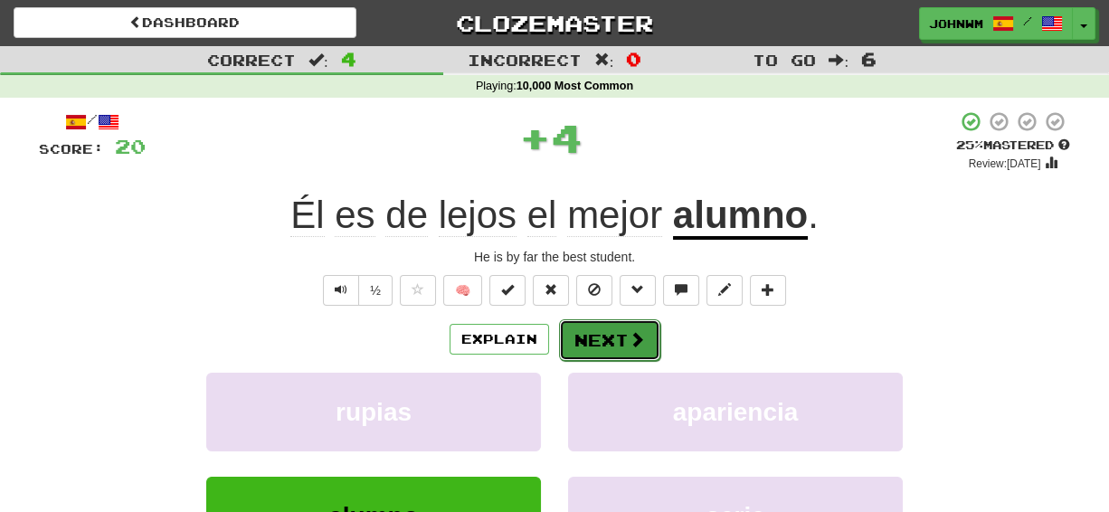
click at [606, 331] on button "Next" at bounding box center [609, 340] width 101 height 42
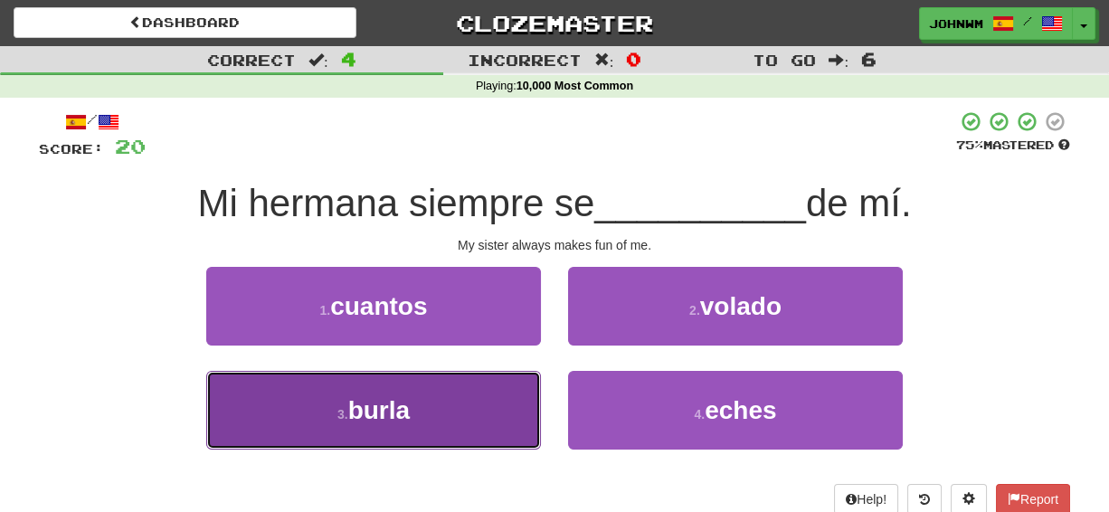
click at [366, 398] on span "burla" at bounding box center [378, 410] width 61 height 28
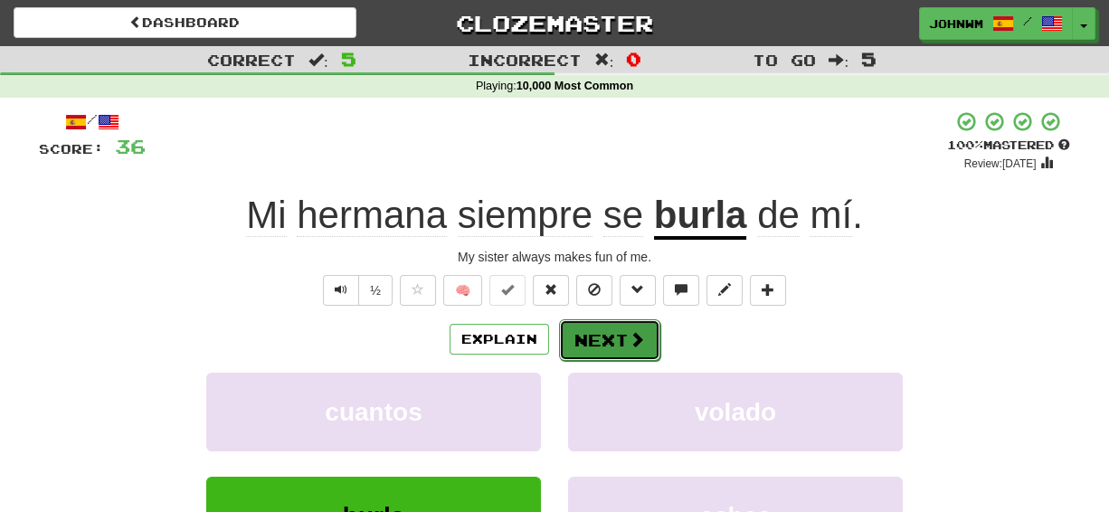
click at [629, 345] on span at bounding box center [636, 339] width 16 height 16
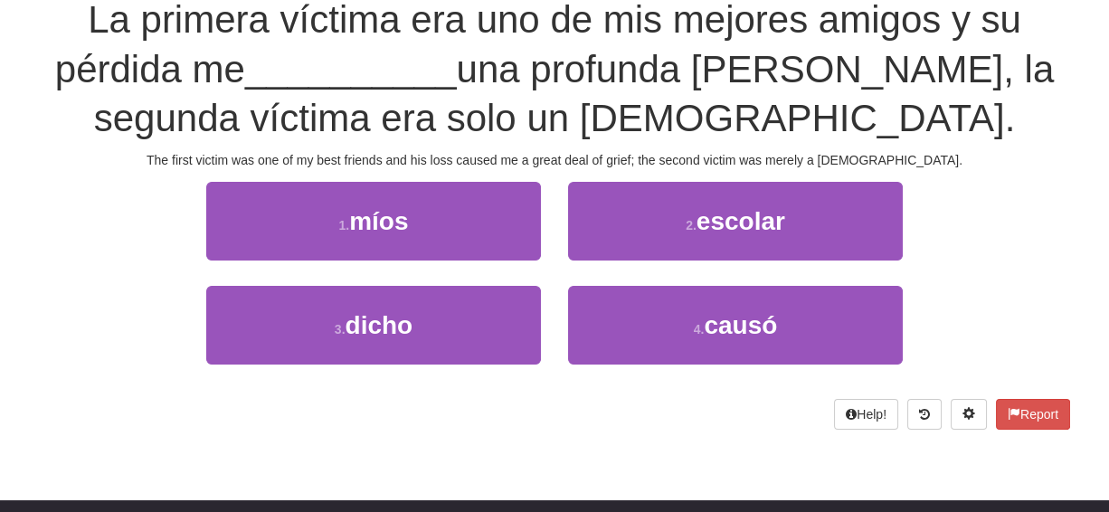
scroll to position [186, 0]
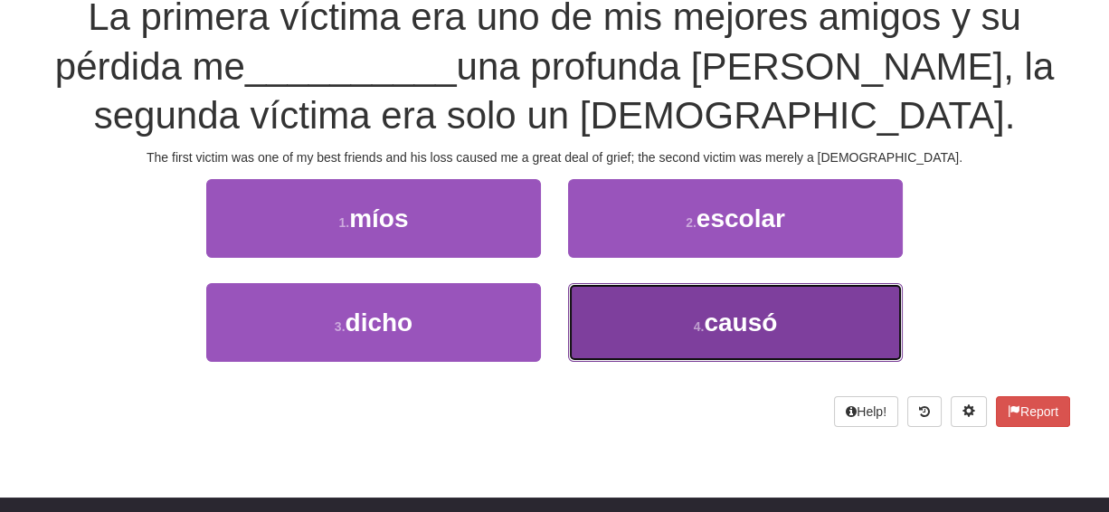
click at [744, 309] on span "causó" at bounding box center [739, 322] width 73 height 28
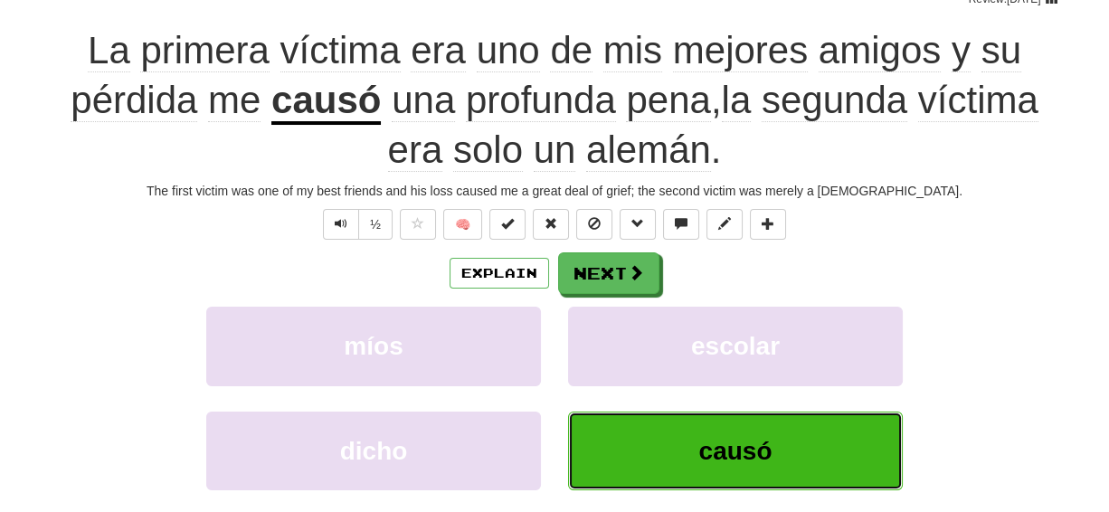
scroll to position [155, 0]
